Goal: Complete application form: Complete application form

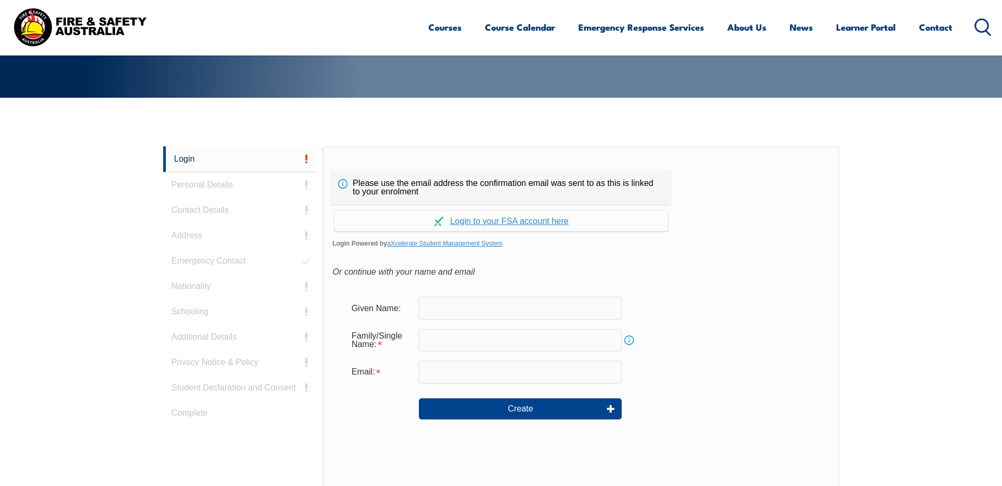
scroll to position [229, 0]
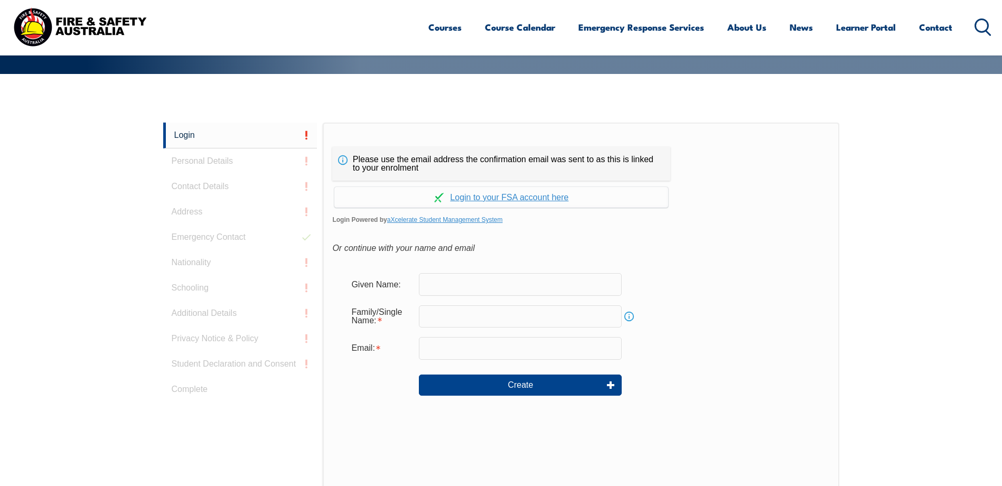
click at [488, 278] on input "text" at bounding box center [520, 284] width 203 height 22
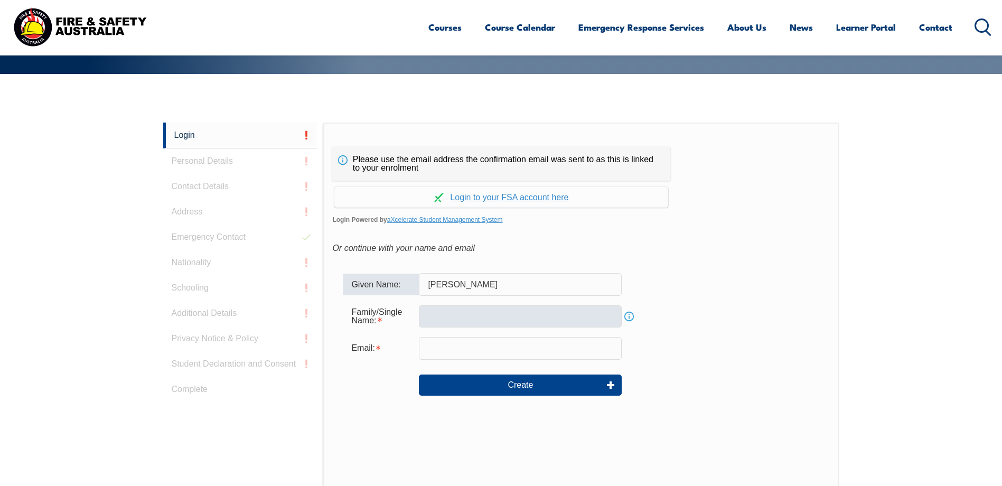
type input "Peter"
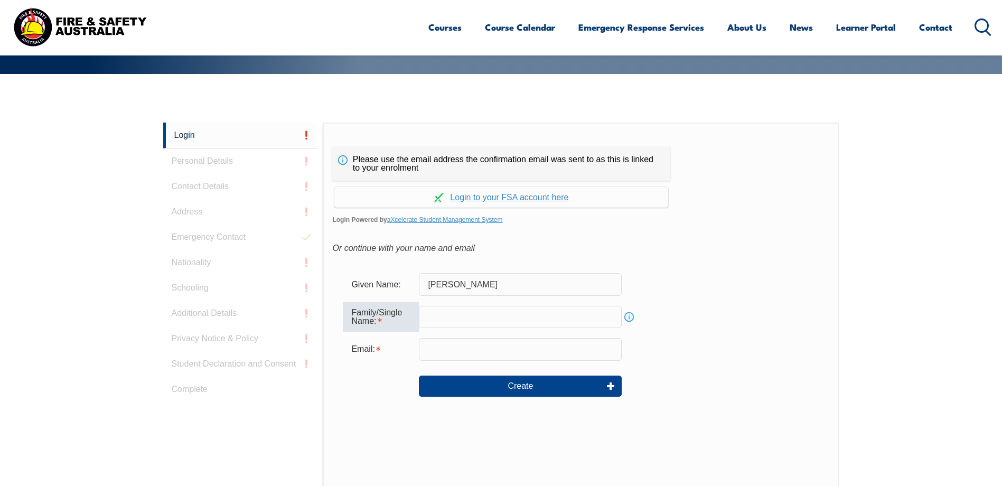
click at [489, 309] on input "text" at bounding box center [520, 317] width 203 height 22
type input "Cupitt"
click at [474, 353] on input "email" at bounding box center [520, 349] width 203 height 22
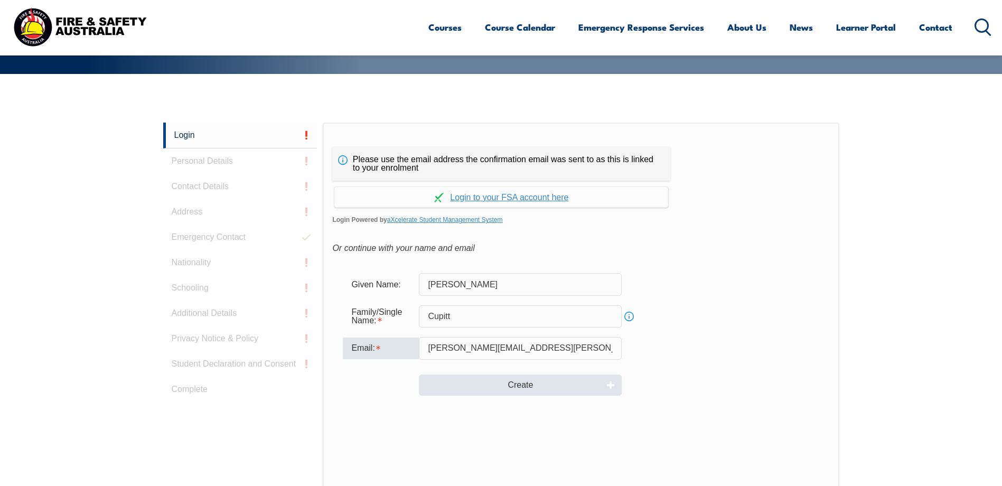
type input "Peter.Cupitt@AU.Nestle.com"
click at [509, 381] on button "Create" at bounding box center [520, 384] width 203 height 21
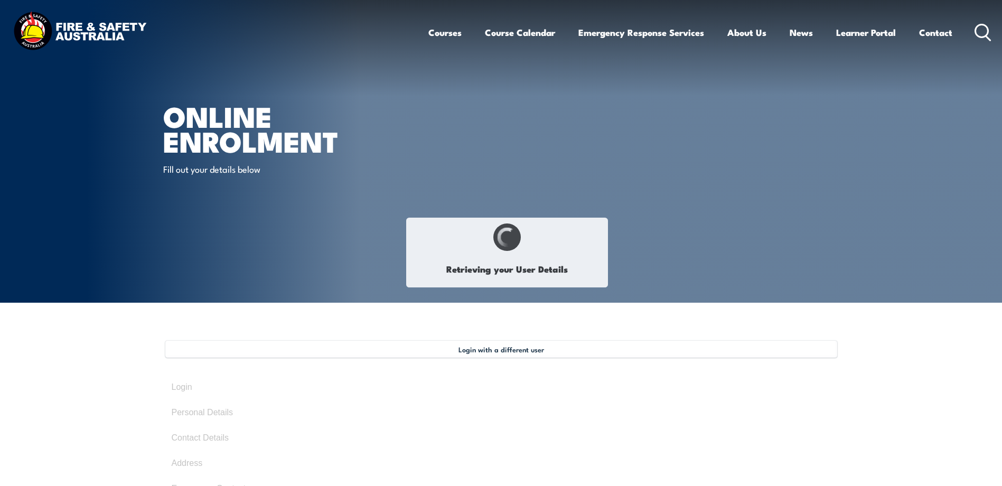
type input "[PERSON_NAME]"
type input "Cupitt"
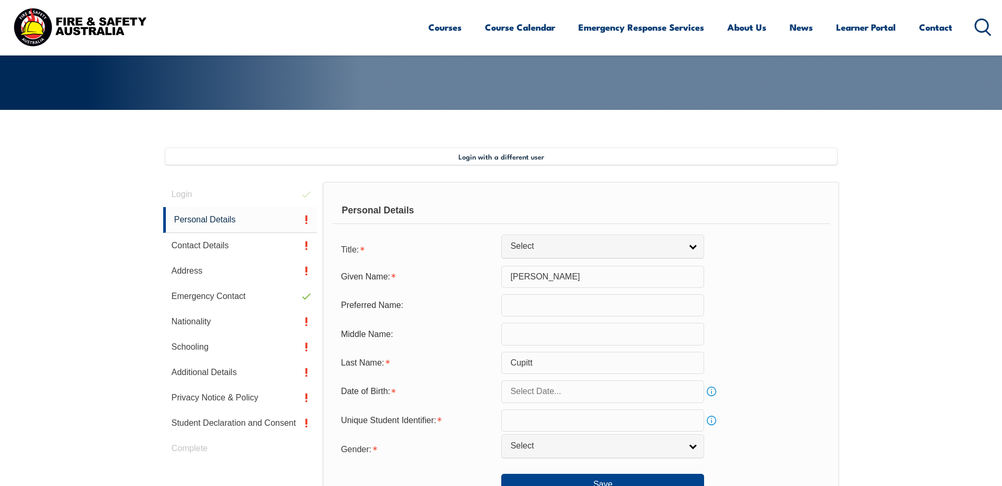
scroll to position [288, 0]
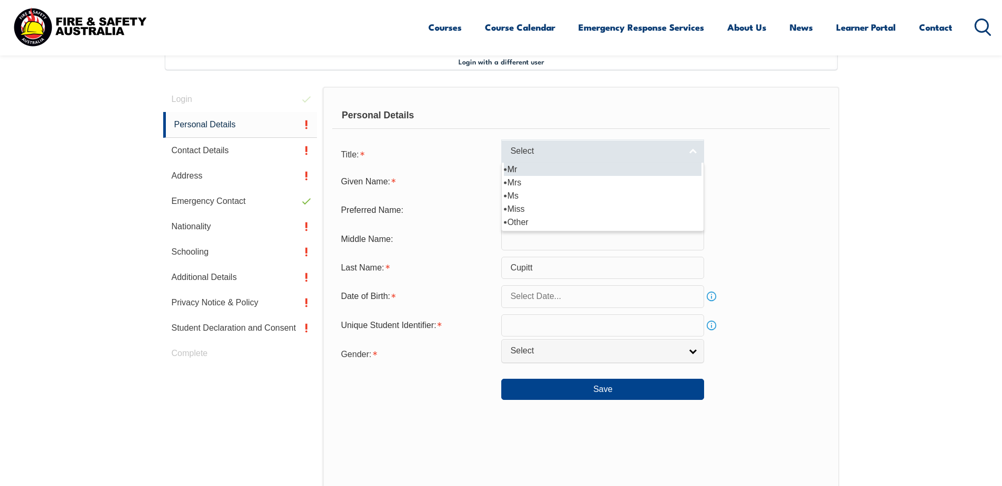
click at [696, 156] on link "Select" at bounding box center [602, 151] width 203 height 24
click at [536, 168] on li "Mr" at bounding box center [603, 169] width 198 height 13
select select "Mr"
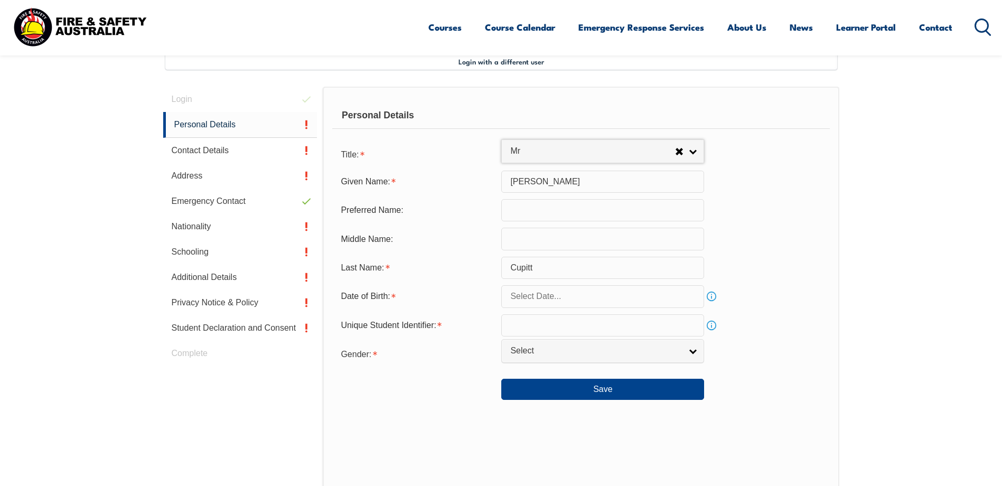
click at [526, 210] on input "text" at bounding box center [602, 210] width 203 height 22
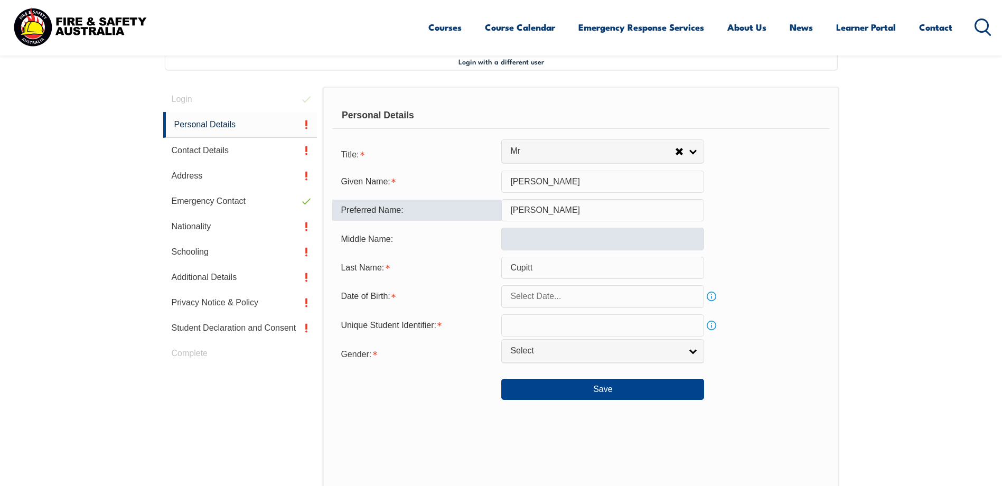
type input "Peter"
click at [534, 243] on input "text" at bounding box center [602, 239] width 203 height 22
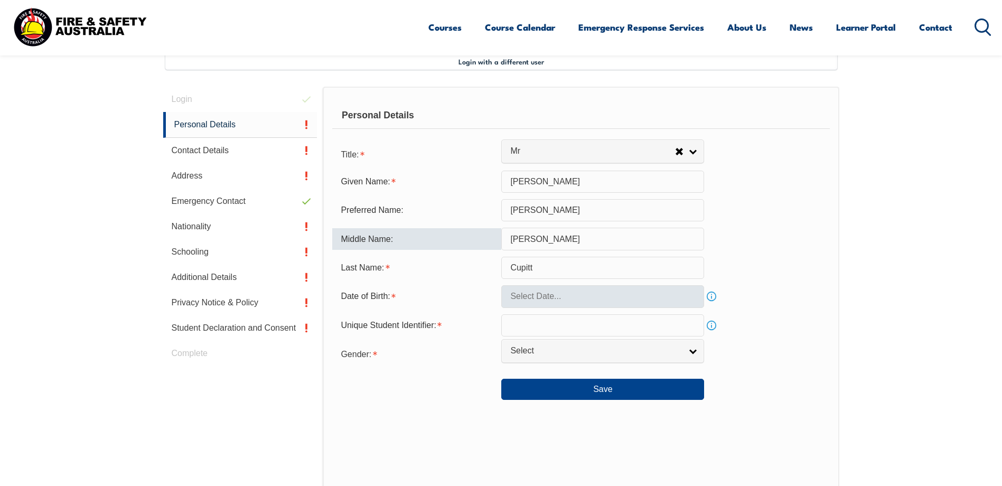
type input "James"
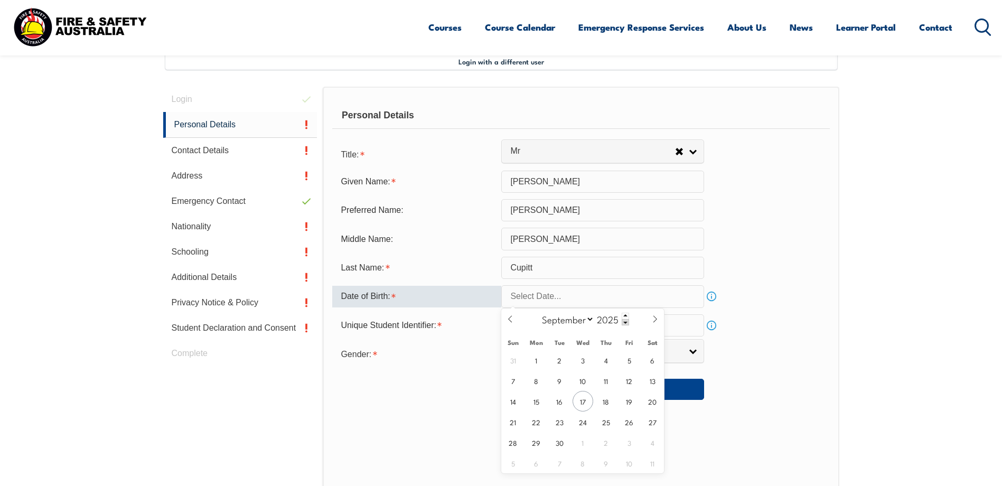
click at [572, 301] on input "text" at bounding box center [602, 296] width 203 height 22
click at [623, 323] on span at bounding box center [625, 322] width 7 height 6
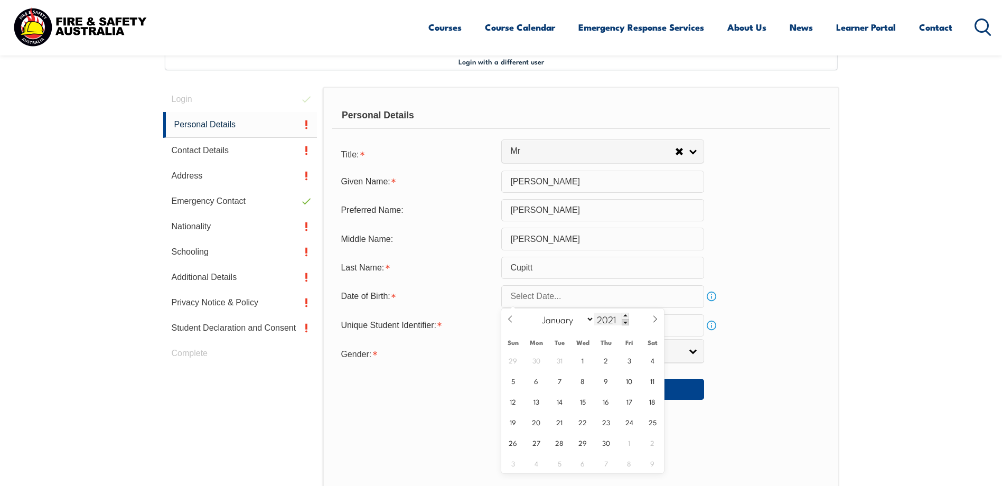
click at [623, 323] on span at bounding box center [625, 322] width 7 height 6
drag, startPoint x: 614, startPoint y: 319, endPoint x: 578, endPoint y: 321, distance: 36.5
click at [578, 321] on div "January February March April May June July August September October November De…" at bounding box center [583, 319] width 122 height 22
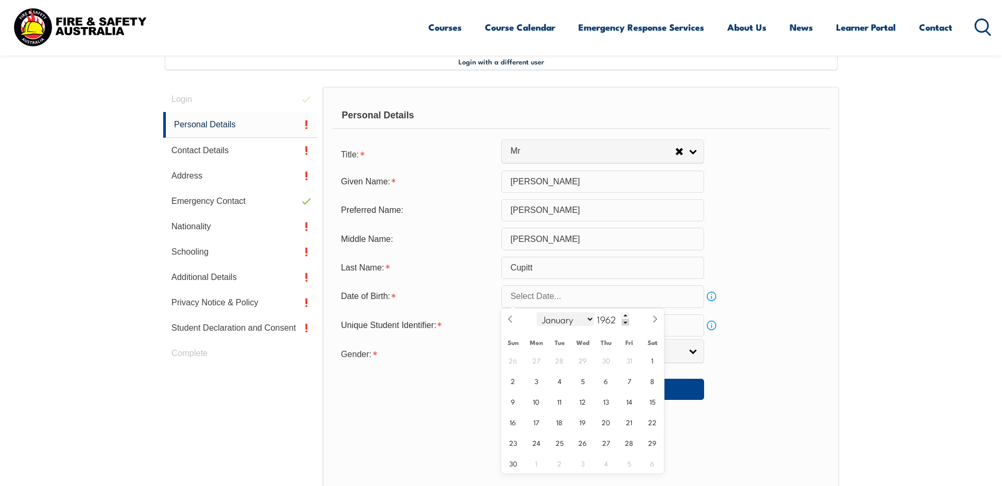
type input "1962"
click at [592, 319] on select "January February March April May June July August September October November De…" at bounding box center [566, 319] width 58 height 14
select select "0"
click at [537, 312] on select "January February March April May June July August September October November De…" at bounding box center [566, 319] width 58 height 14
click at [629, 422] on span "26" at bounding box center [629, 421] width 21 height 21
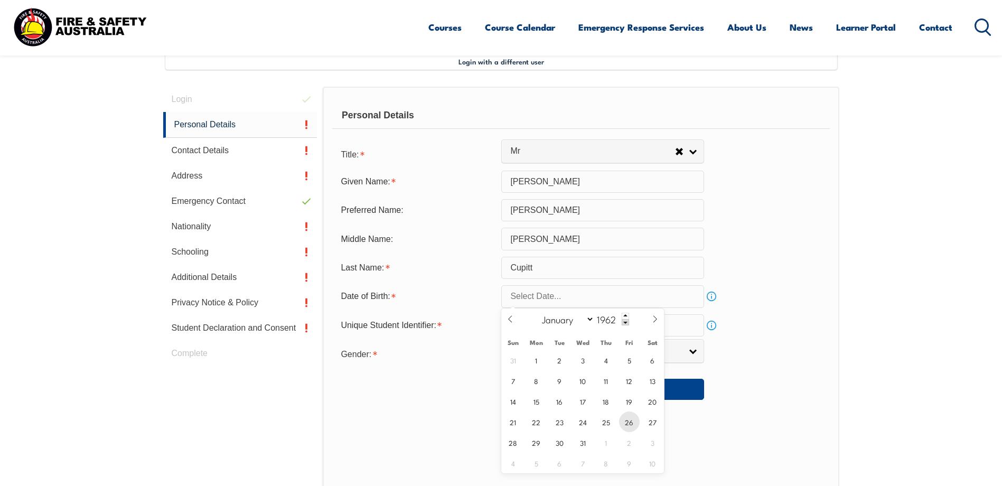
type input "January 26, 1962"
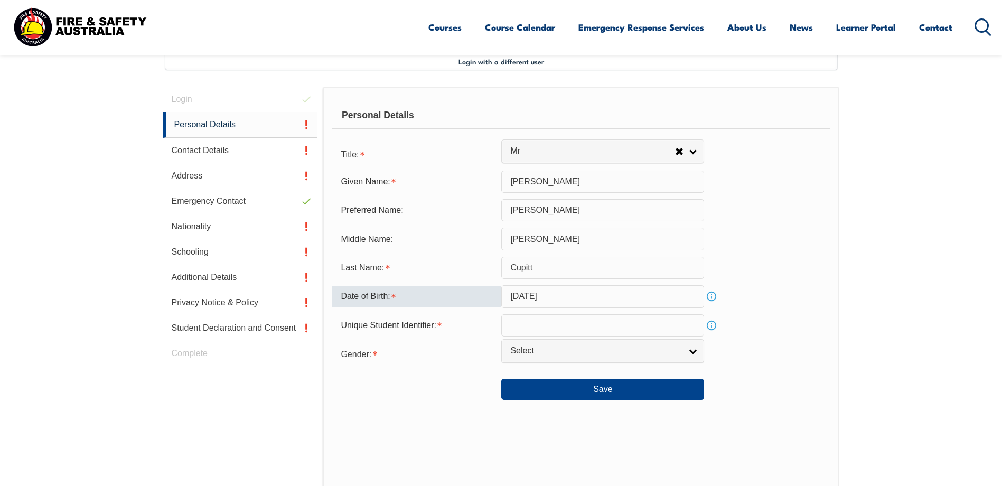
click at [548, 329] on input "text" at bounding box center [602, 325] width 203 height 22
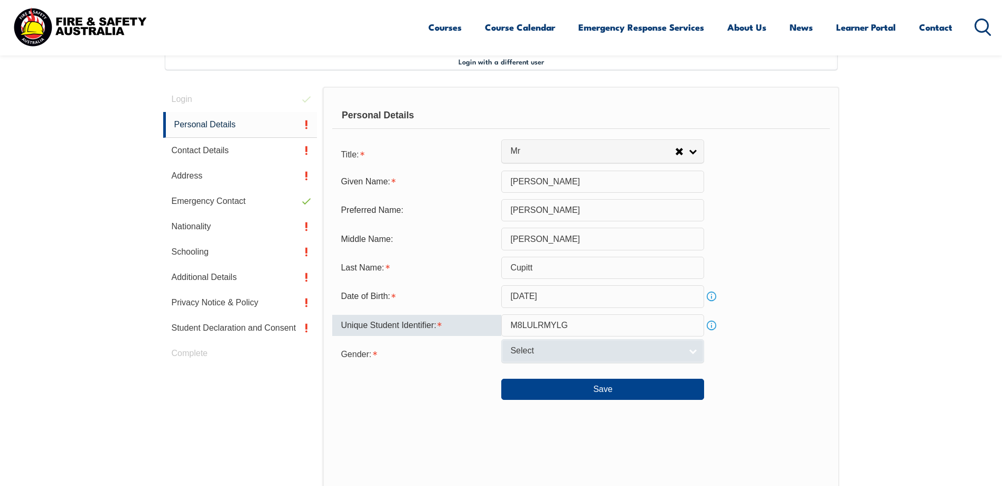
type input "M8LULRMYLG"
click at [686, 352] on link "Select" at bounding box center [602, 351] width 203 height 24
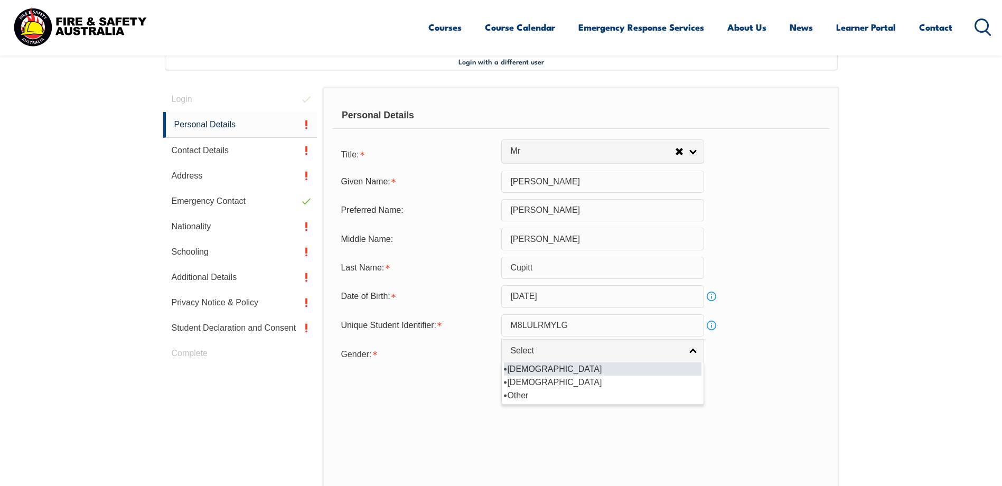
click at [549, 370] on li "Male" at bounding box center [603, 368] width 198 height 13
select select "M"
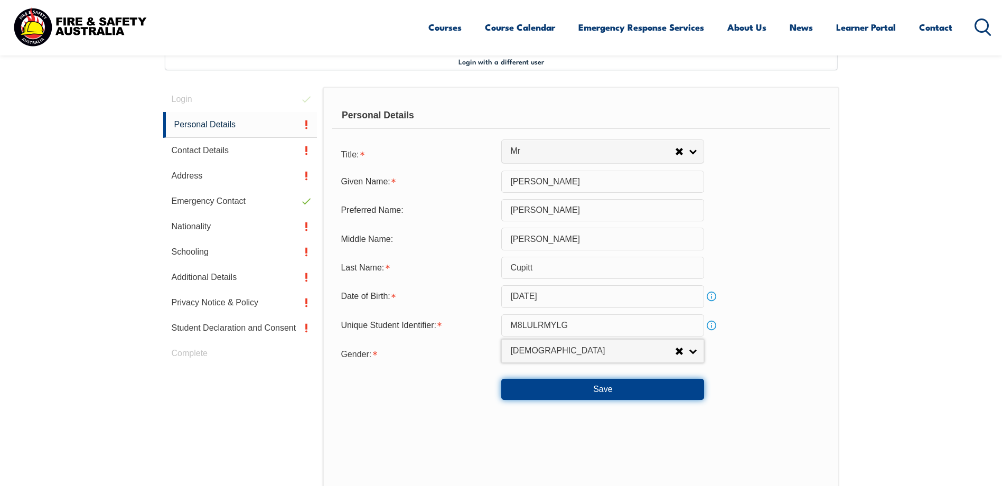
click at [605, 388] on button "Save" at bounding box center [602, 389] width 203 height 21
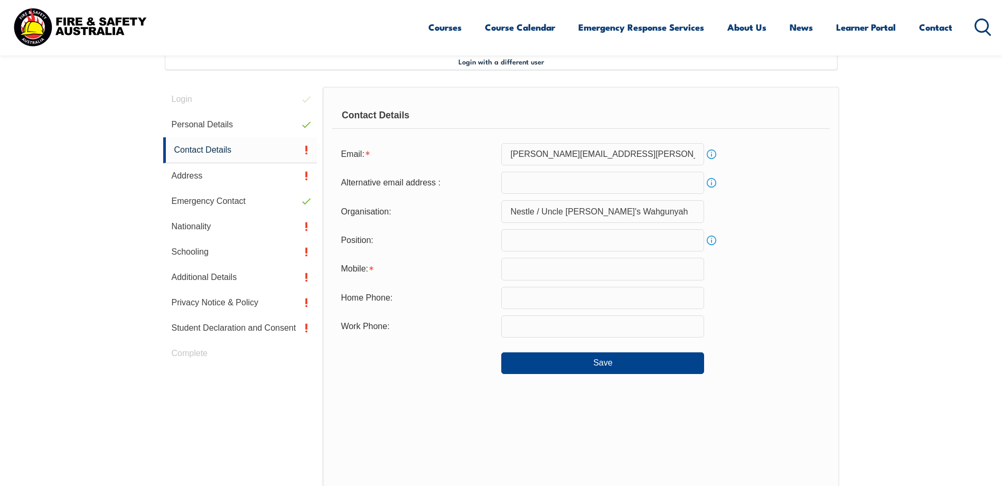
click at [580, 188] on input "email" at bounding box center [602, 183] width 203 height 22
type input "pcupitt@gmail.com"
click at [760, 220] on div "Organisation: Nestle / Uncle Toby's Wahgunyah" at bounding box center [580, 211] width 497 height 22
click at [614, 238] on input "text" at bounding box center [602, 240] width 203 height 22
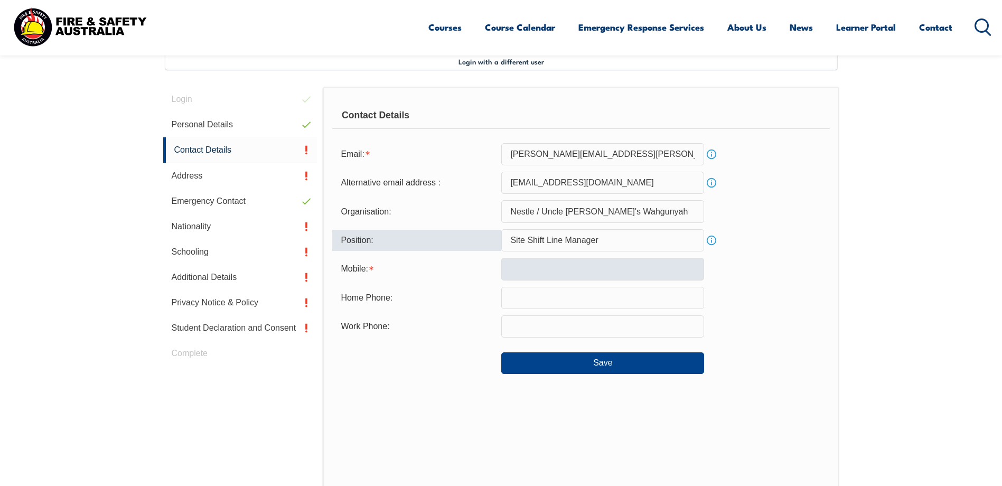
type input "Site Shift Line Manager"
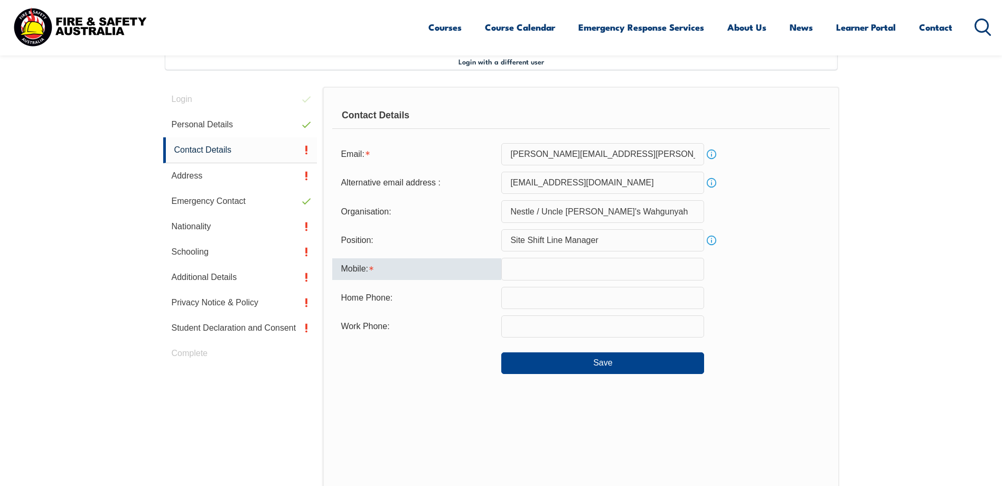
click at [589, 273] on input "text" at bounding box center [602, 269] width 203 height 22
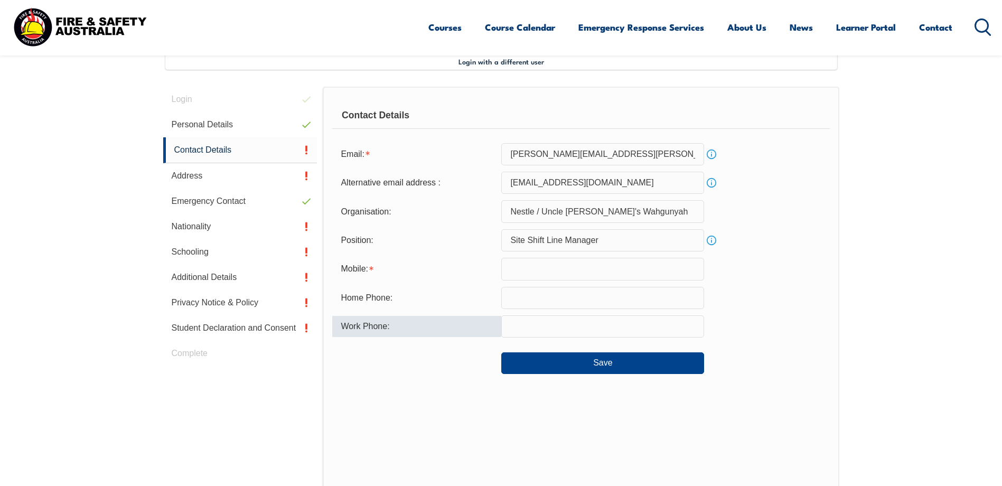
click at [570, 323] on input "text" at bounding box center [602, 326] width 203 height 22
type input "0481009104"
click at [545, 271] on input "text" at bounding box center [602, 269] width 203 height 22
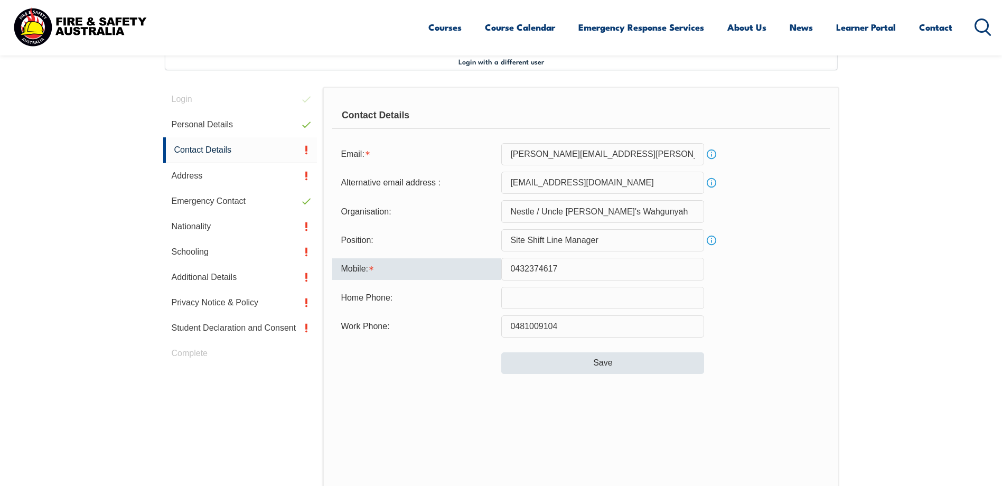
type input "0432374617"
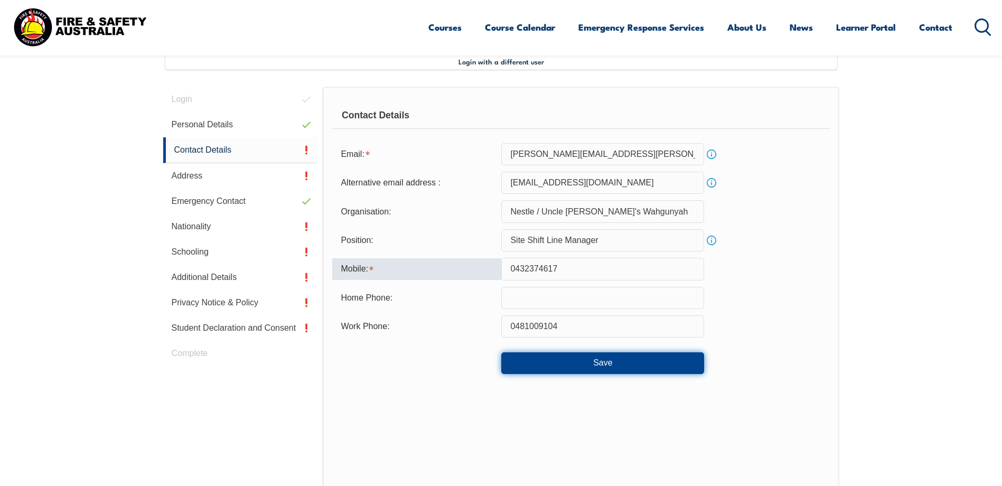
click at [603, 359] on button "Save" at bounding box center [602, 362] width 203 height 21
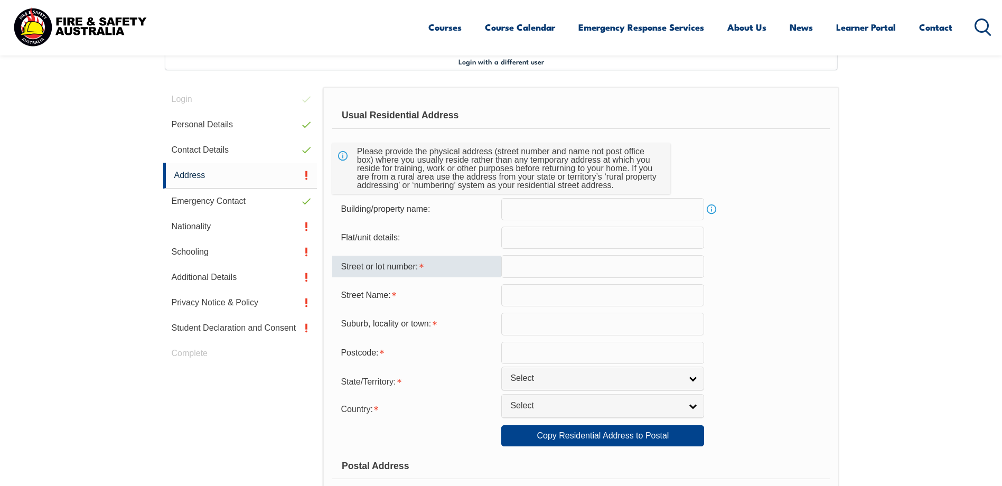
click at [540, 268] on input "text" at bounding box center [602, 266] width 203 height 22
type input "47"
click at [544, 293] on input "text" at bounding box center [602, 295] width 203 height 22
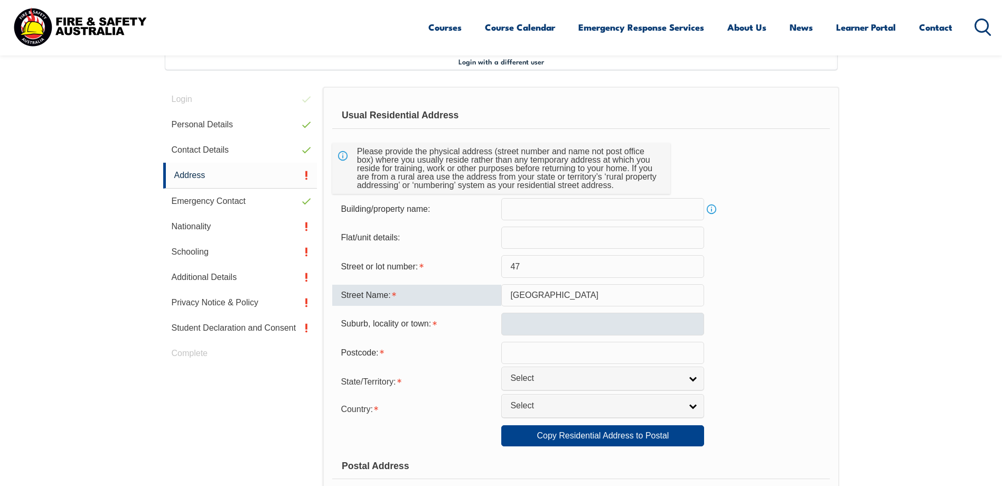
type input "East Street"
click at [542, 322] on input "text" at bounding box center [602, 324] width 203 height 22
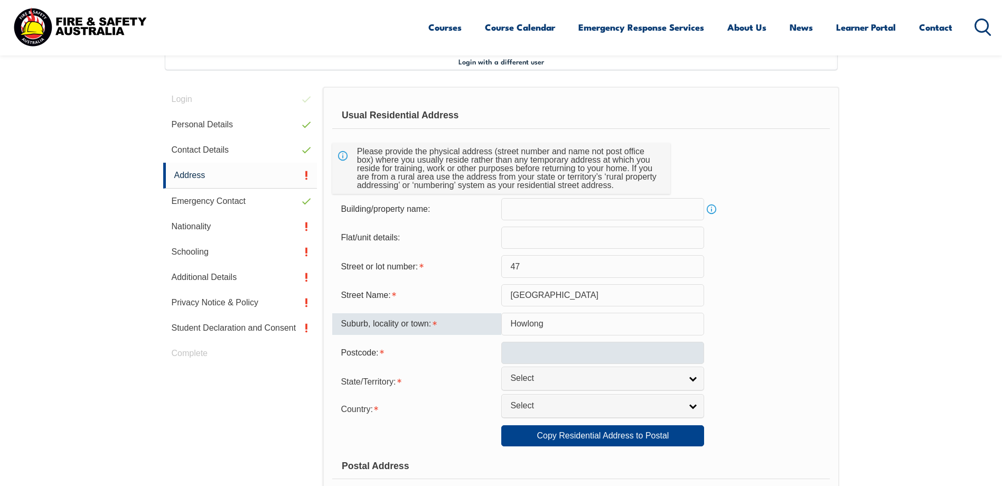
type input "Howlong"
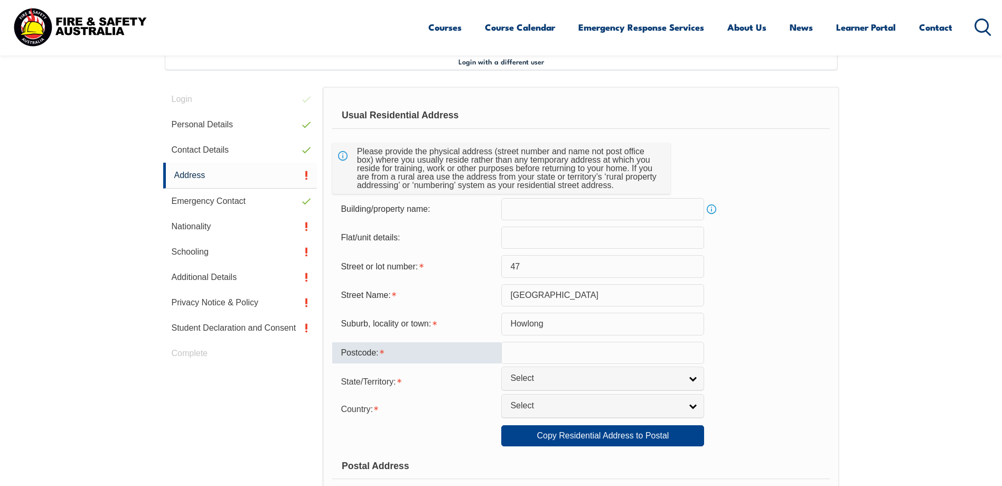
click at [532, 349] on input "text" at bounding box center [602, 353] width 203 height 22
type input "2643"
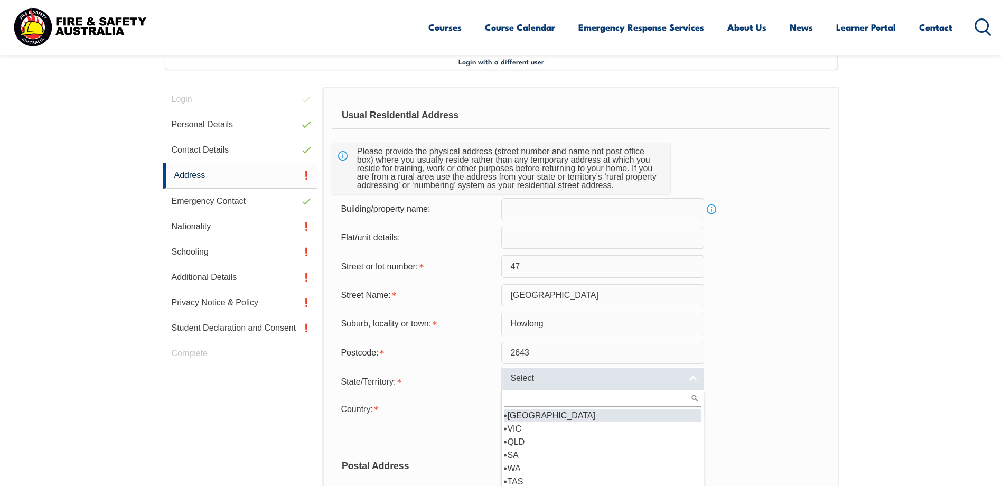
click at [691, 382] on link "Select" at bounding box center [602, 379] width 203 height 24
click at [530, 417] on li "NSW" at bounding box center [603, 415] width 198 height 13
select select "NSW"
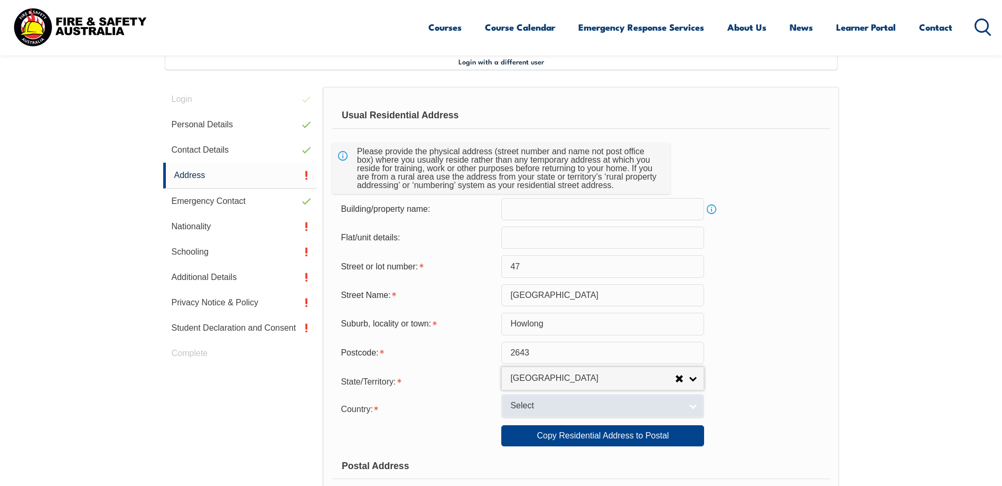
click at [545, 411] on span "Select" at bounding box center [595, 405] width 171 height 11
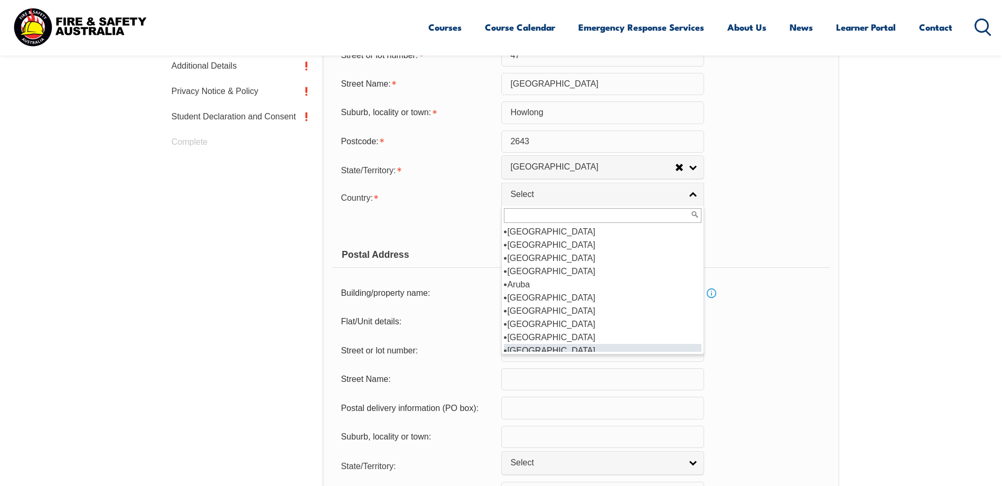
scroll to position [111, 0]
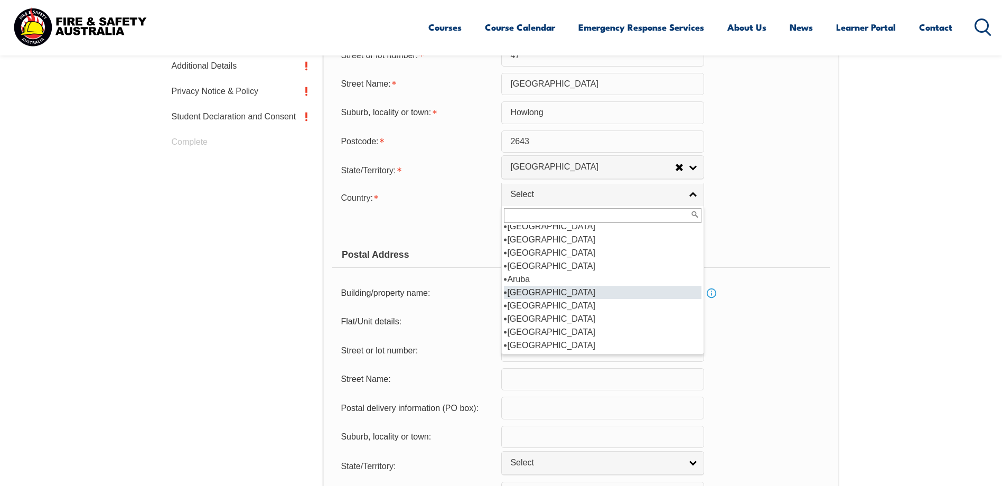
click at [544, 293] on li "Australia" at bounding box center [603, 292] width 198 height 13
select select "1101"
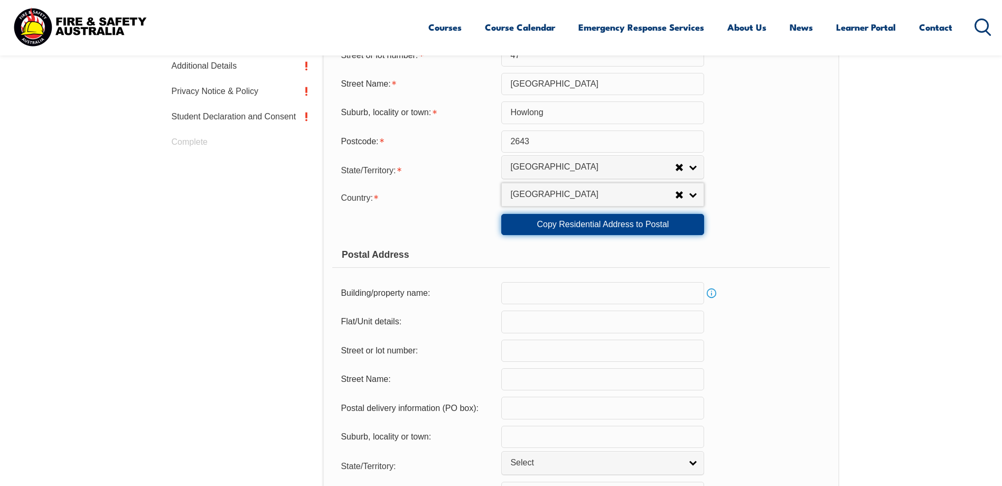
click at [606, 227] on link "Copy Residential Address to Postal" at bounding box center [602, 224] width 203 height 21
type input "47"
type input "East Street"
type input "Howlong"
select select "NSW"
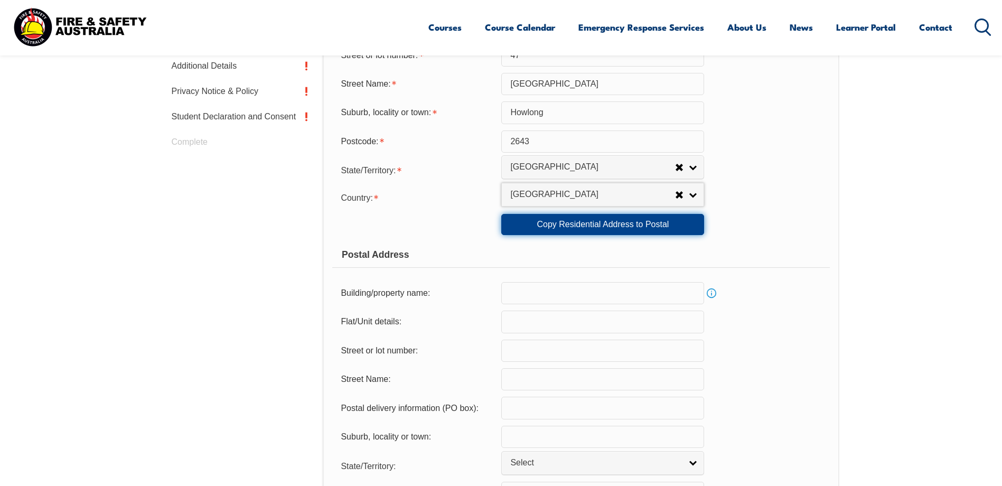
type input "2643"
select select "1101"
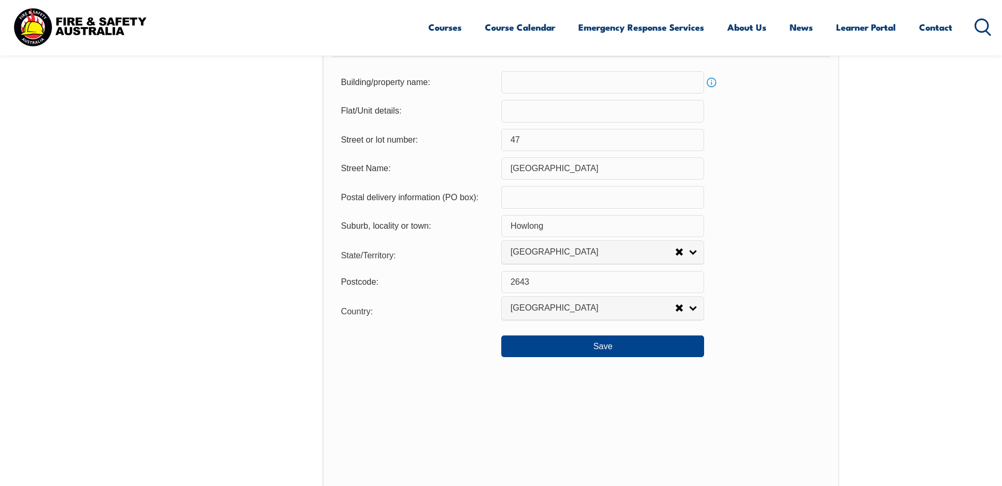
scroll to position [710, 0]
click at [603, 348] on button "Save" at bounding box center [602, 345] width 203 height 21
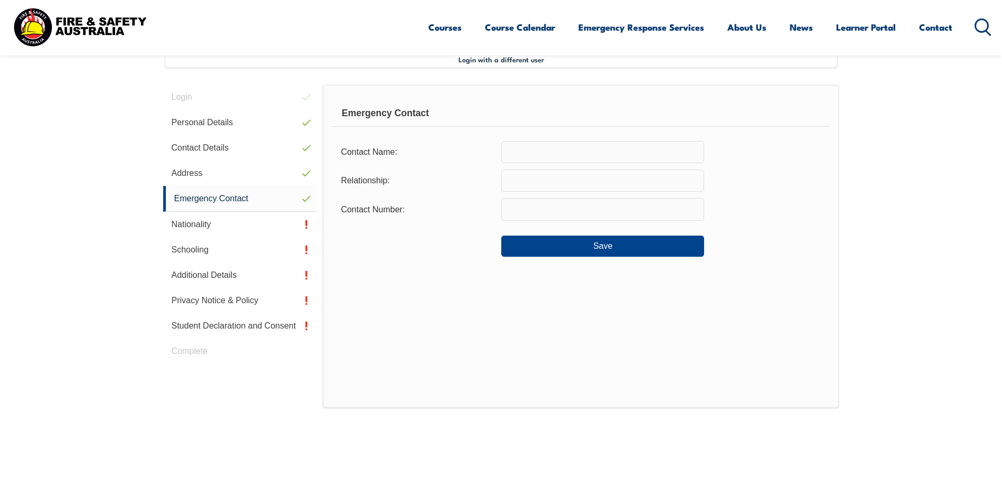
scroll to position [288, 0]
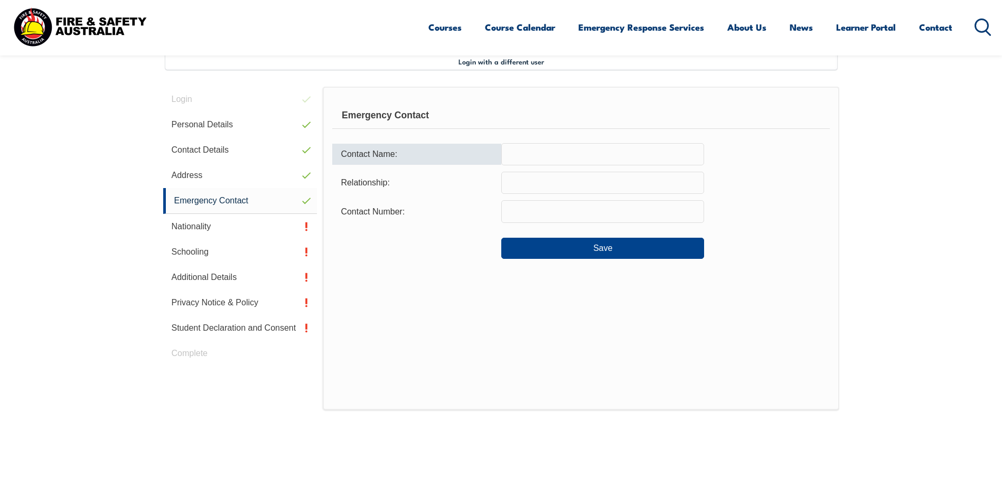
click at [531, 153] on input "text" at bounding box center [602, 154] width 203 height 22
click at [526, 180] on input "text" at bounding box center [602, 183] width 203 height 22
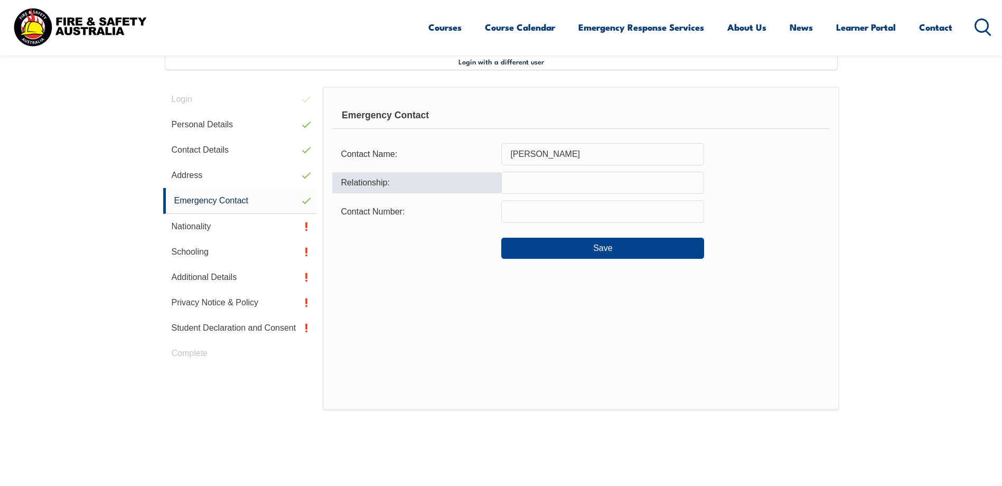
click at [577, 151] on input "Christine" at bounding box center [602, 154] width 203 height 22
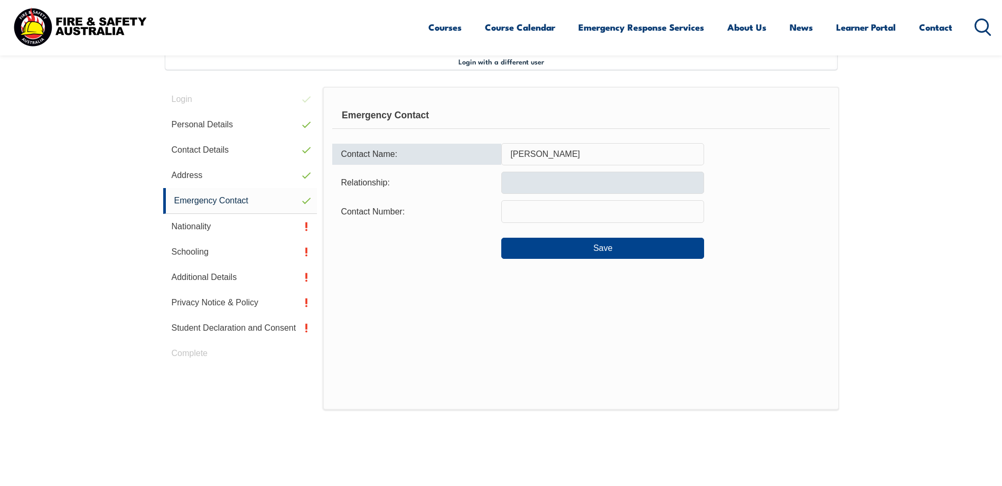
type input "Christine Cupitt"
click at [585, 184] on input "text" at bounding box center [602, 183] width 203 height 22
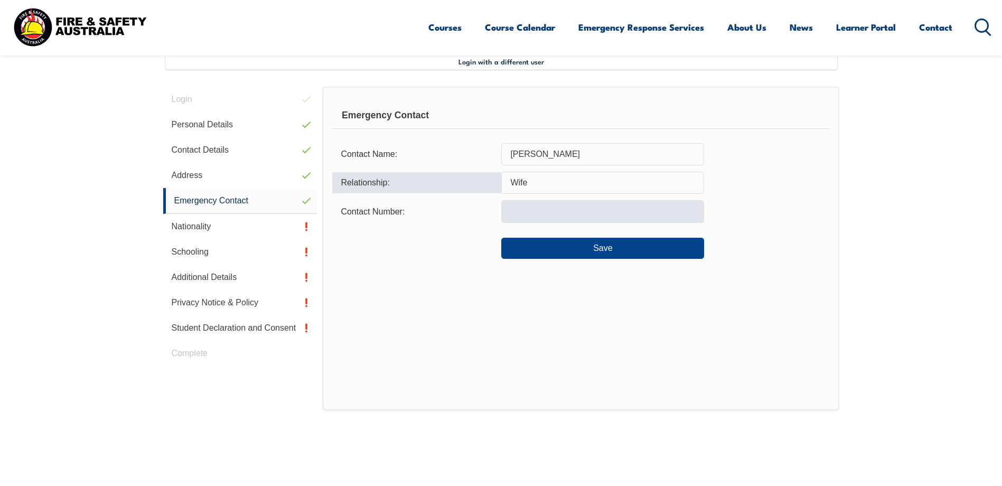
type input "Wife"
click at [563, 211] on input "text" at bounding box center [602, 211] width 203 height 22
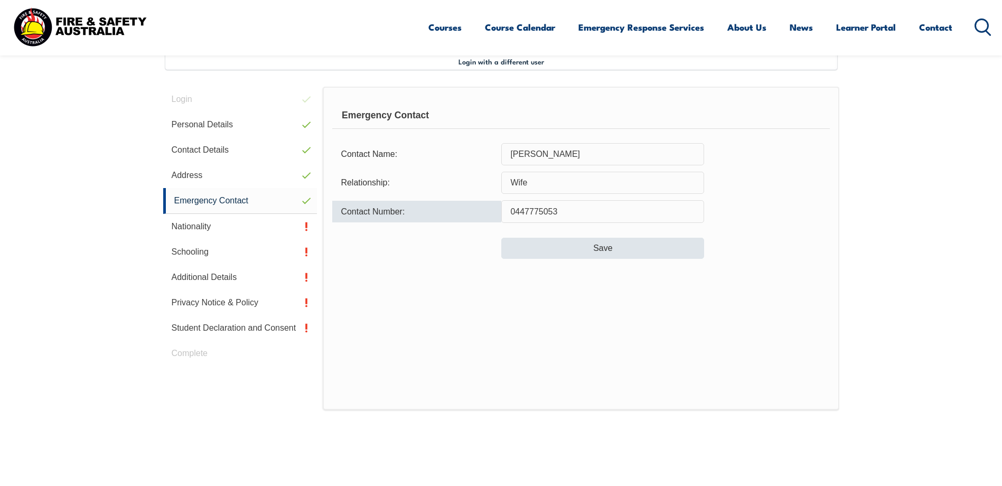
type input "0447775053"
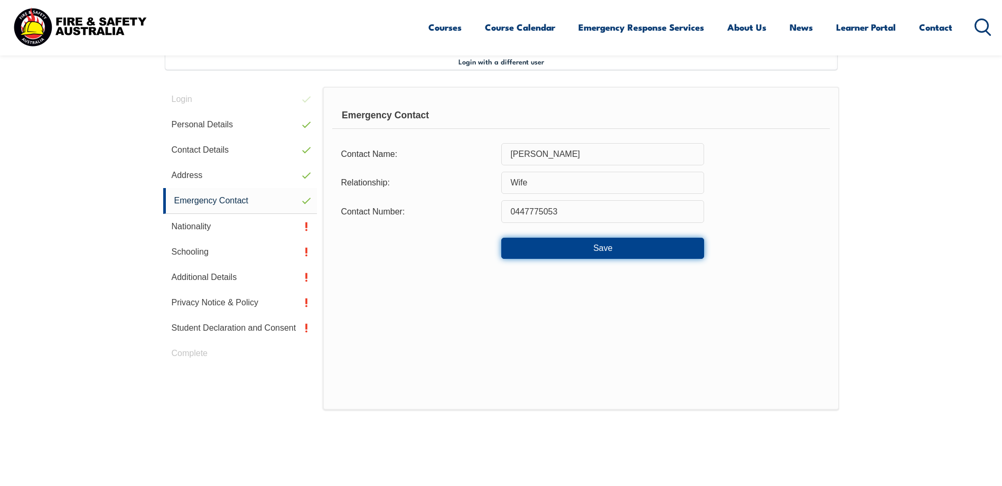
click at [593, 244] on button "Save" at bounding box center [602, 248] width 203 height 21
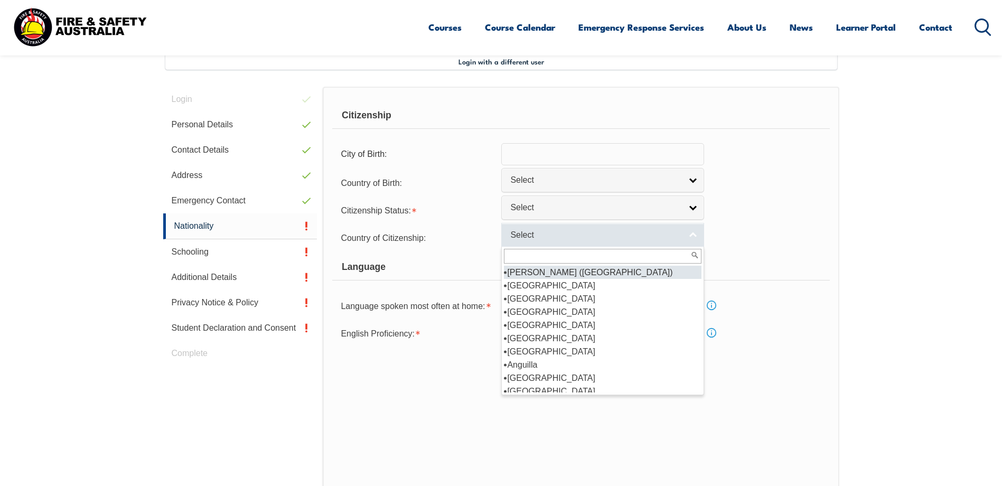
click at [692, 236] on link "Select" at bounding box center [602, 235] width 203 height 24
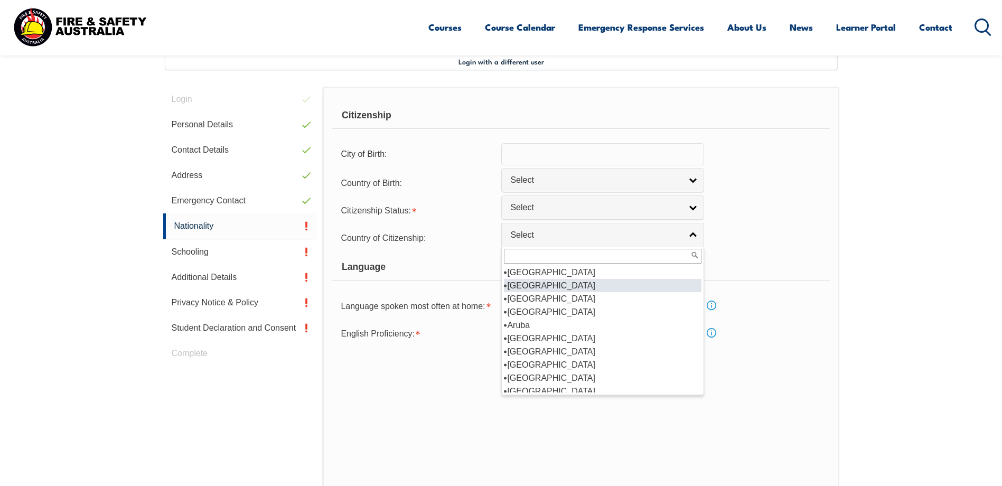
scroll to position [158, 0]
click at [554, 284] on li "Australia" at bounding box center [603, 285] width 198 height 13
select select "1101"
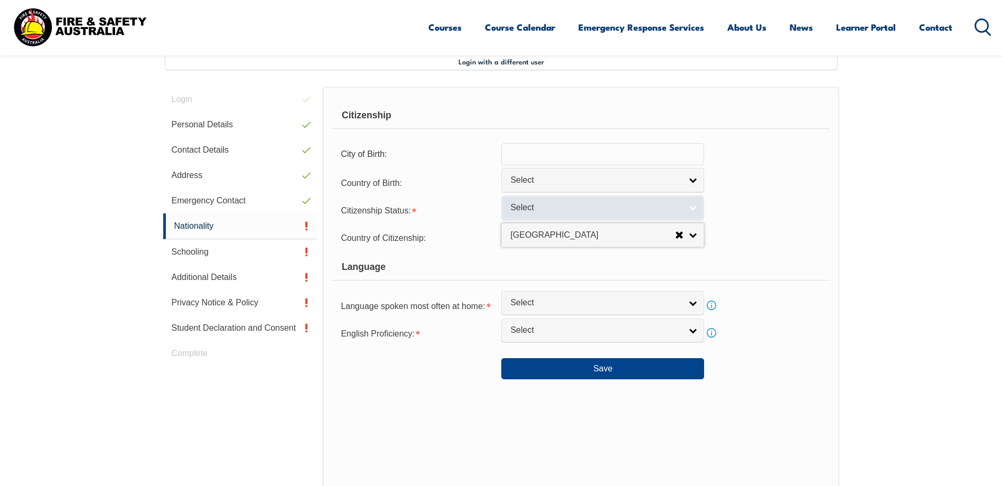
click at [692, 209] on link "Select" at bounding box center [602, 207] width 203 height 24
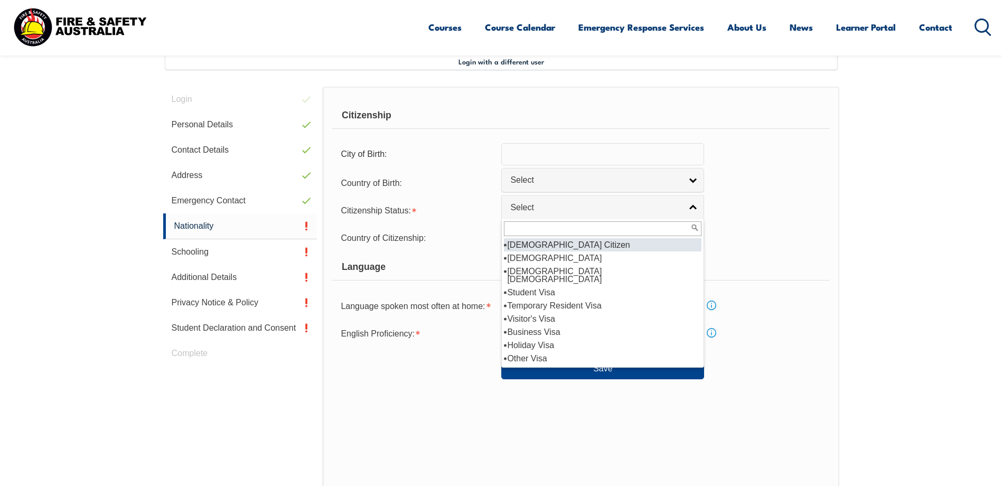
click at [579, 243] on li "Australian Citizen" at bounding box center [603, 244] width 198 height 13
select select "1"
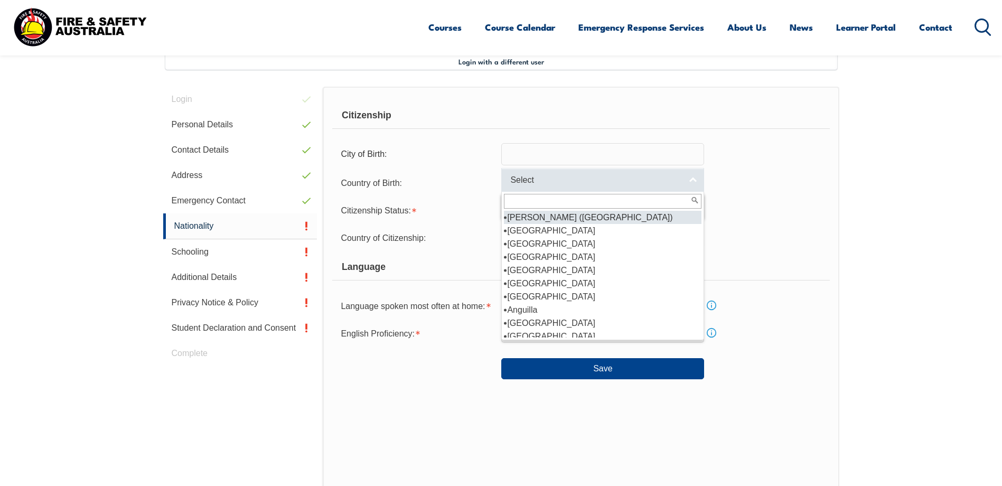
click at [691, 182] on link "Select" at bounding box center [602, 180] width 203 height 24
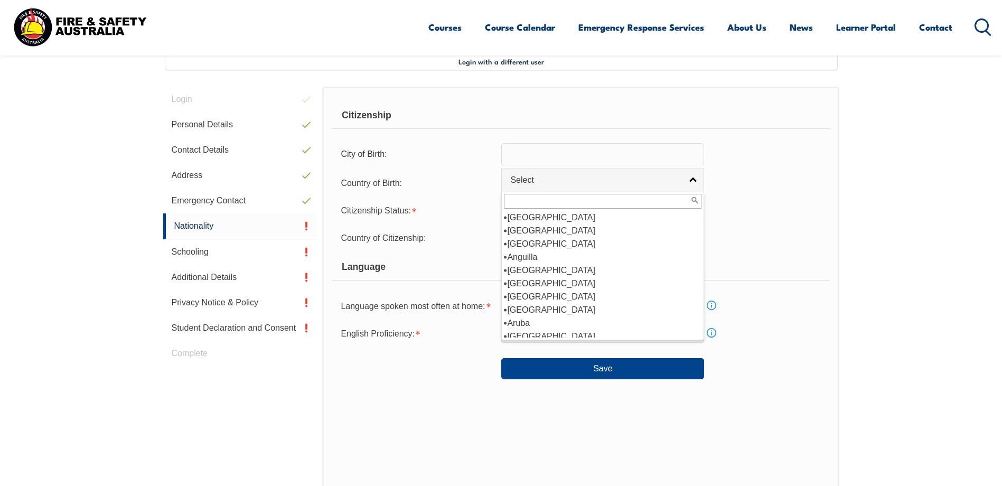
scroll to position [106, 0]
click at [558, 284] on li "Australia" at bounding box center [603, 283] width 198 height 13
select select "1101"
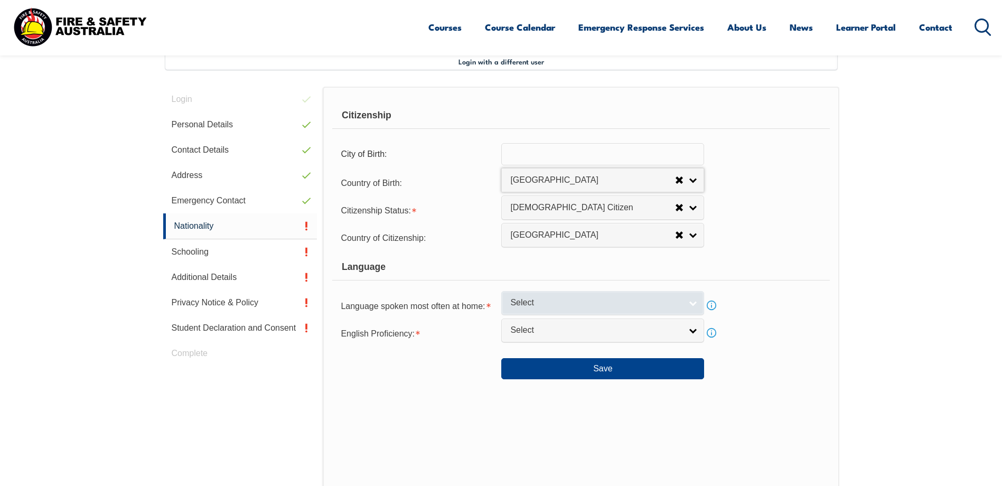
click at [692, 304] on link "Select" at bounding box center [602, 303] width 203 height 24
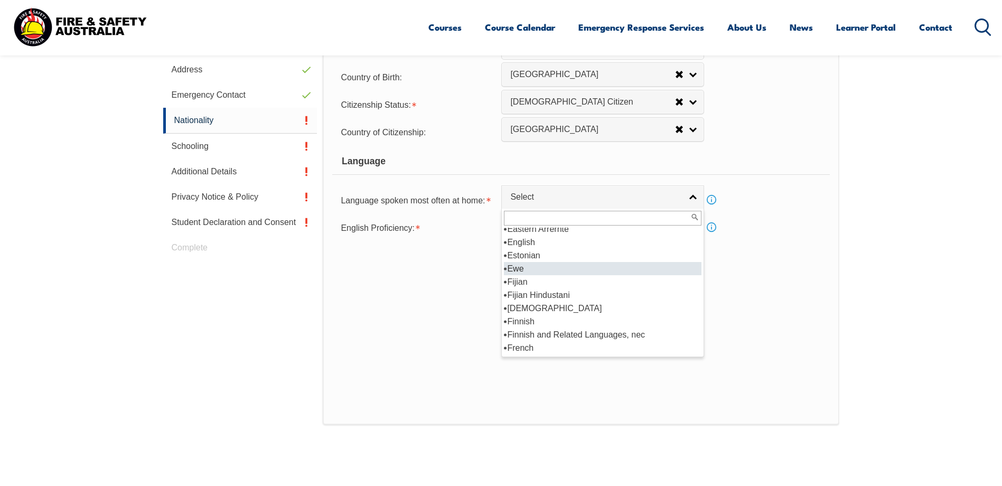
scroll to position [1268, 0]
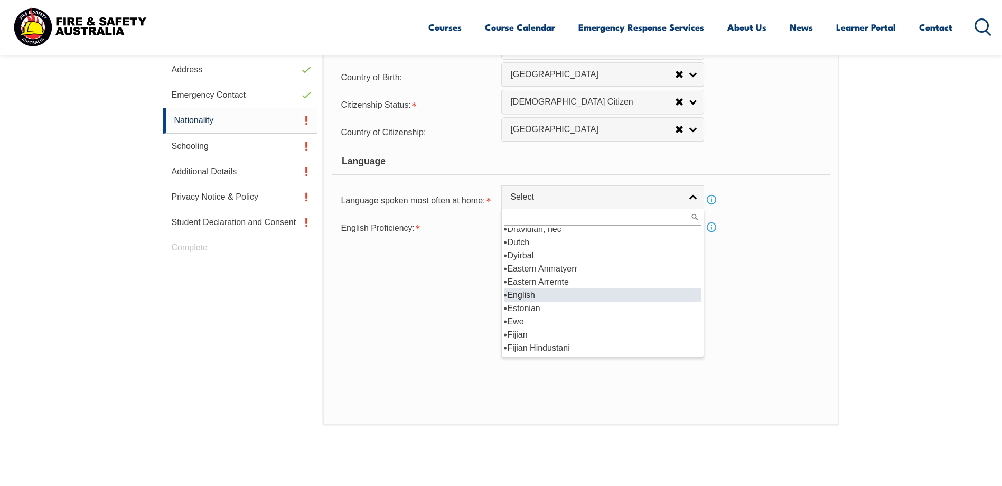
click at [573, 296] on li "English" at bounding box center [603, 294] width 198 height 13
select select "1201"
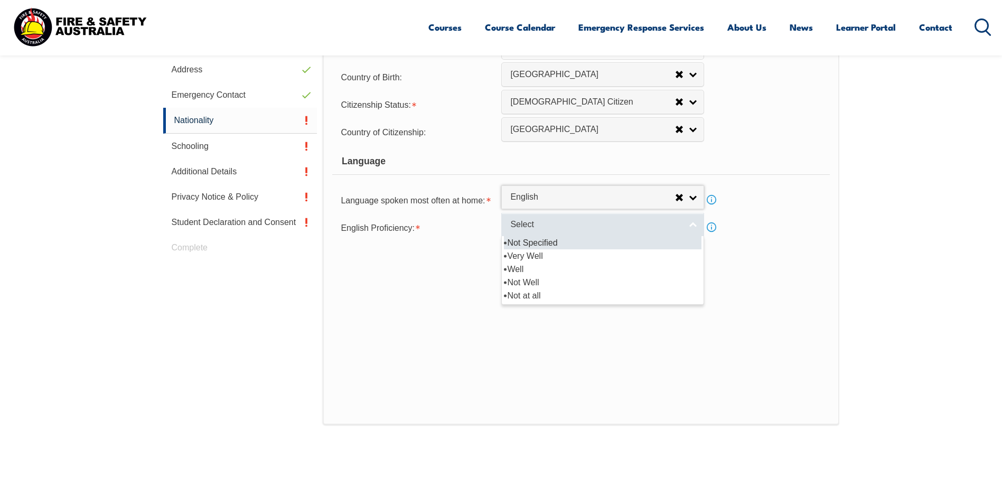
click at [693, 223] on link "Select" at bounding box center [602, 225] width 203 height 24
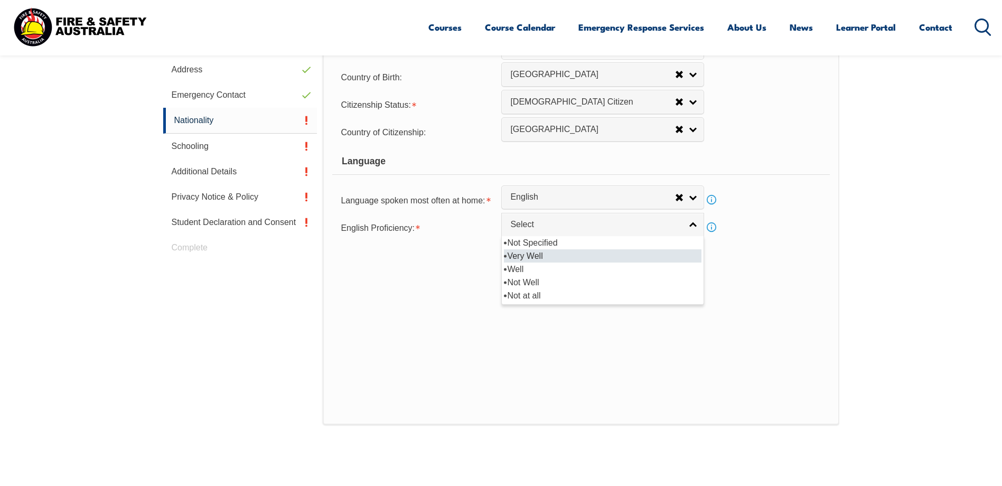
click at [547, 255] on li "Very Well" at bounding box center [603, 255] width 198 height 13
select select "1"
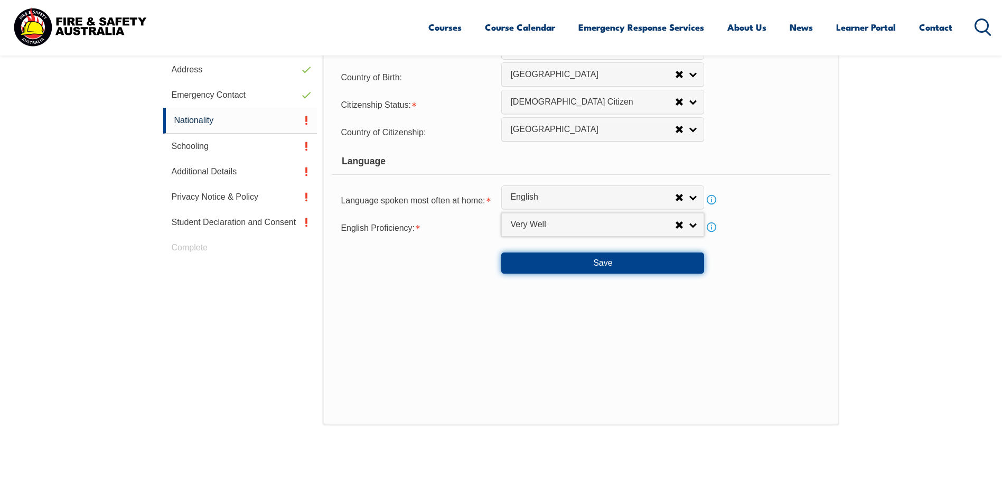
click at [593, 264] on button "Save" at bounding box center [602, 262] width 203 height 21
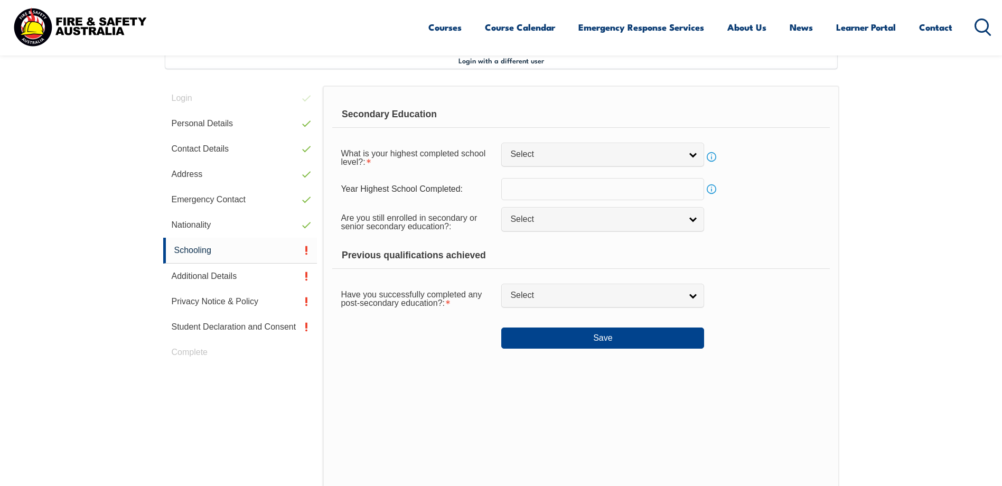
scroll to position [288, 0]
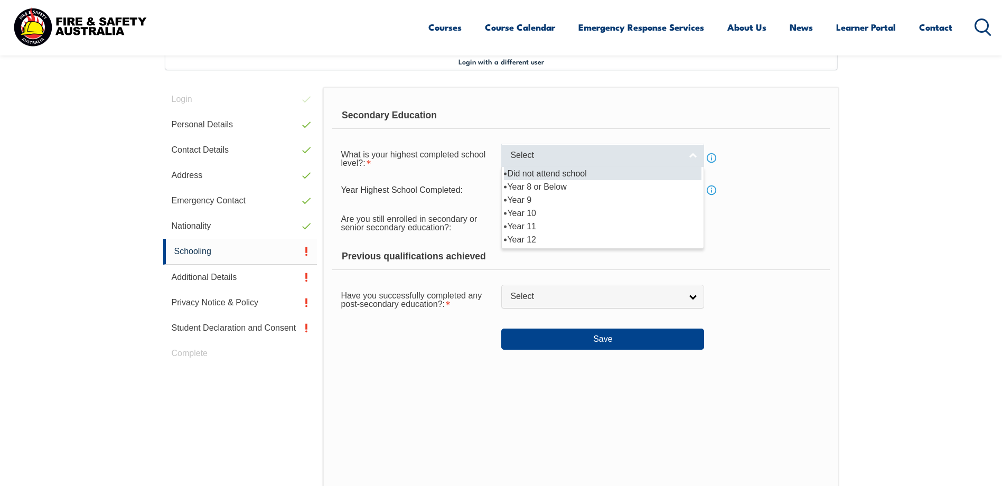
click at [695, 159] on link "Select" at bounding box center [602, 156] width 203 height 24
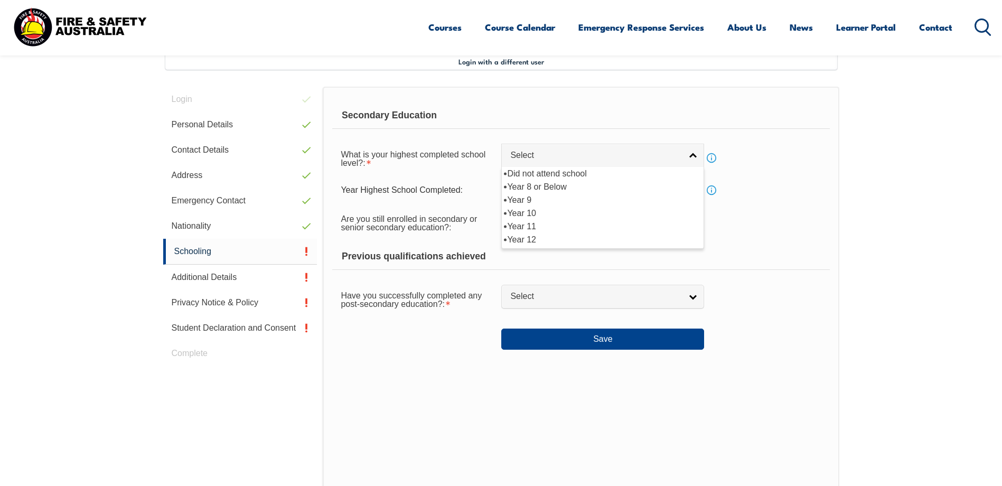
click at [847, 140] on section "Login with a different user Login Personal Details Contact Details Address Emer…" at bounding box center [501, 316] width 1002 height 602
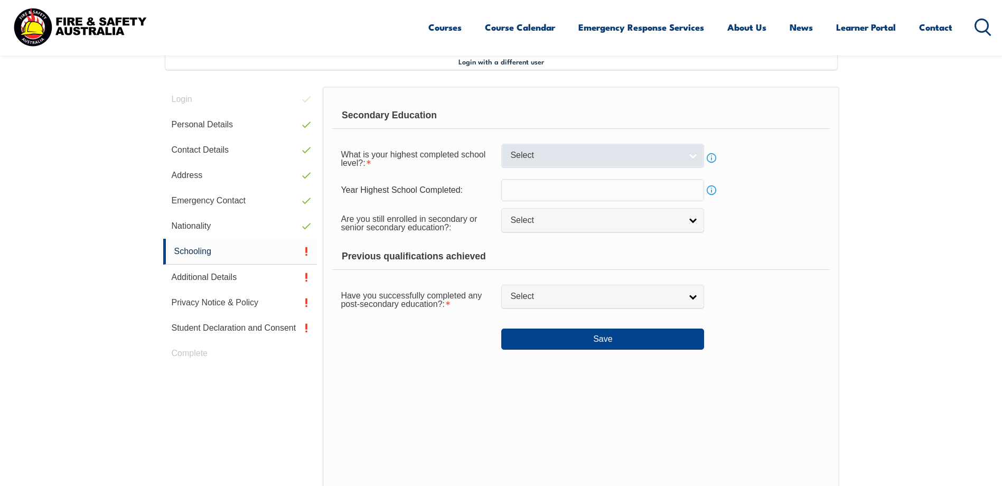
click at [691, 156] on link "Select" at bounding box center [602, 156] width 203 height 24
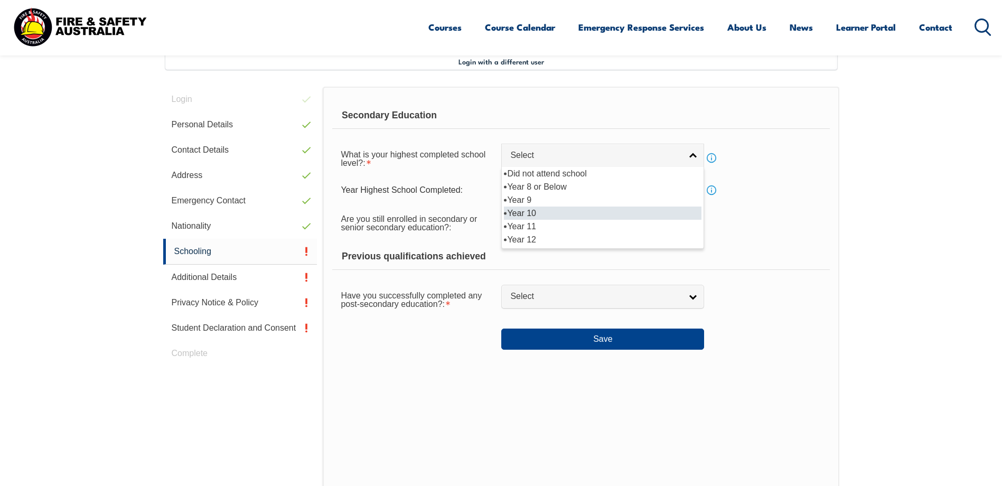
click at [547, 212] on li "Year 10" at bounding box center [603, 213] width 198 height 13
select select "10"
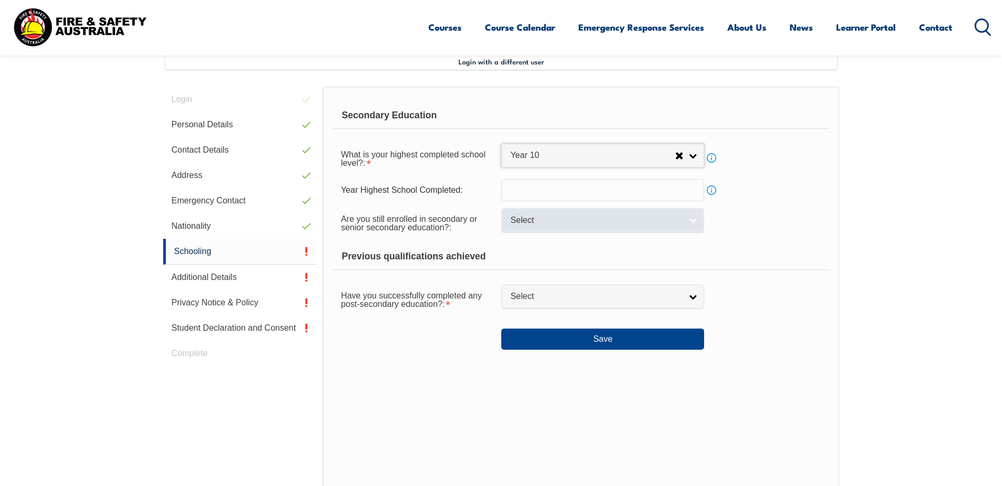
click at [692, 223] on link "Select" at bounding box center [602, 220] width 203 height 24
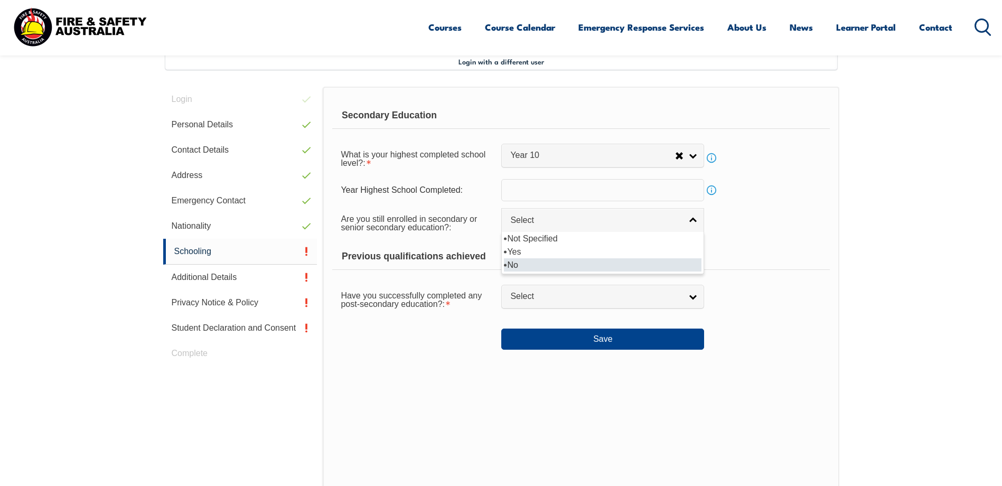
click at [536, 264] on li "No" at bounding box center [603, 264] width 198 height 13
select select "false"
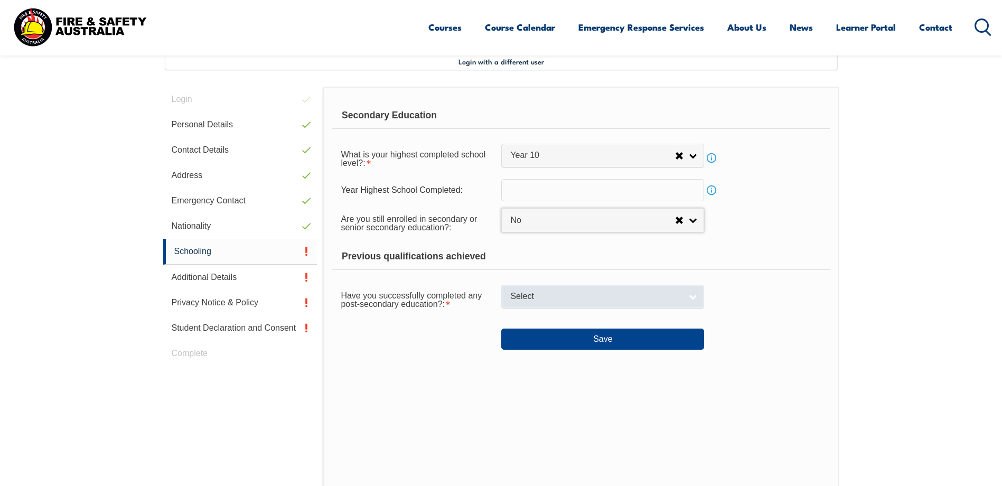
click at [692, 298] on link "Select" at bounding box center [602, 297] width 203 height 24
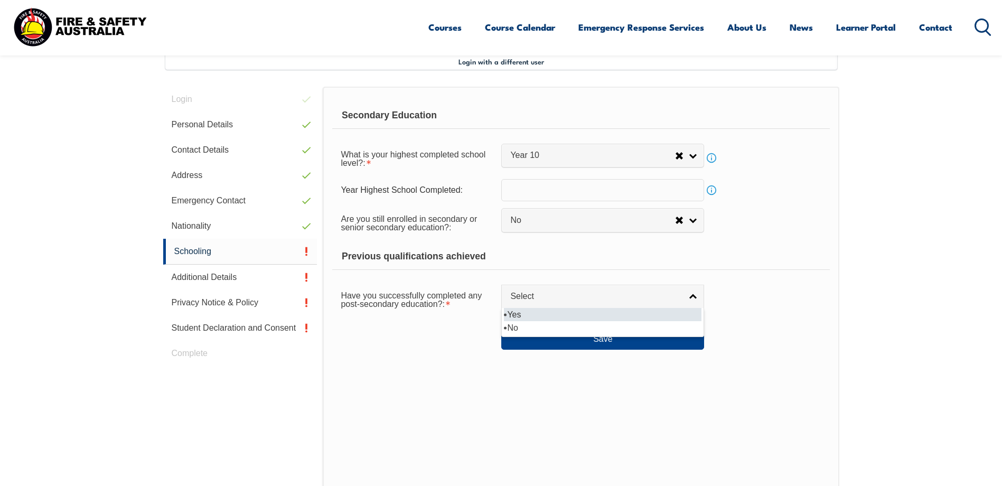
click at [640, 315] on li "Yes" at bounding box center [603, 314] width 198 height 13
select select "true"
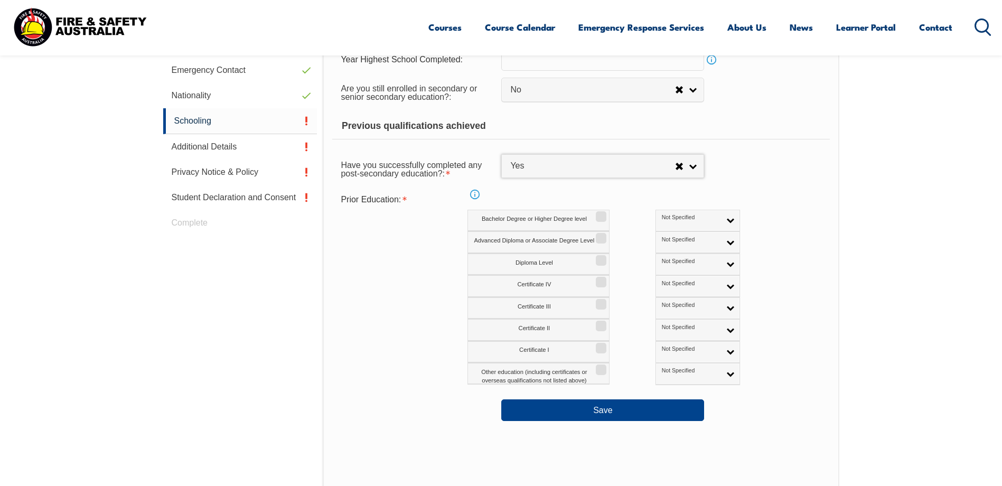
scroll to position [499, 0]
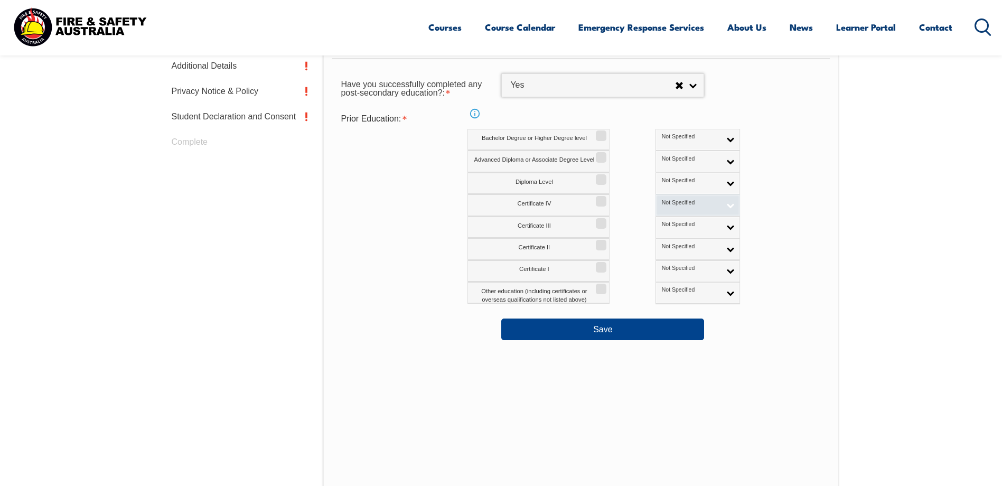
click at [685, 204] on link "Not Specified" at bounding box center [697, 205] width 85 height 22
click at [663, 240] on li "Australian Qualification" at bounding box center [697, 239] width 79 height 21
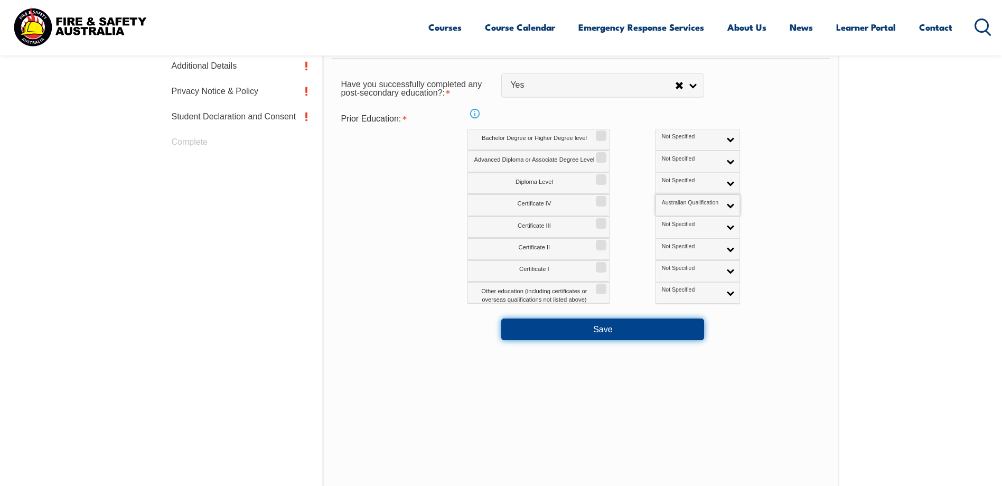
click at [603, 334] on button "Save" at bounding box center [602, 329] width 203 height 21
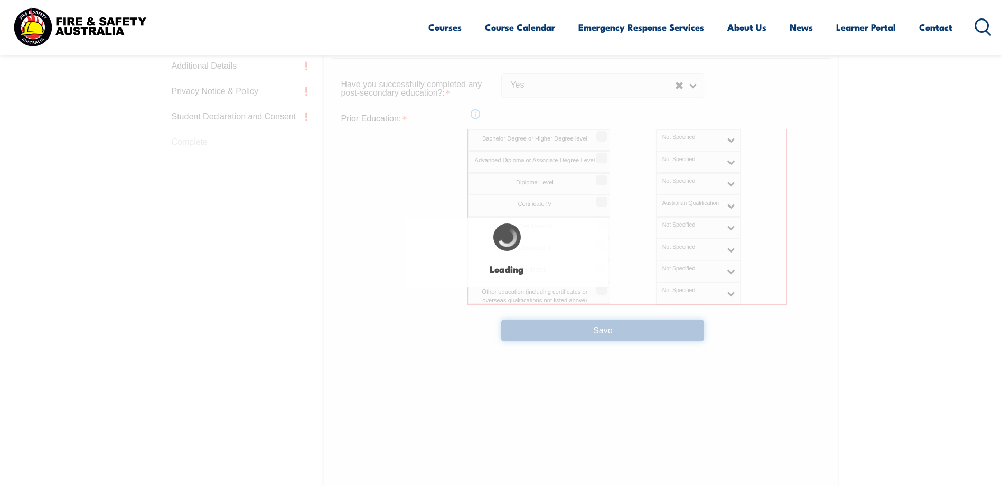
select select "false"
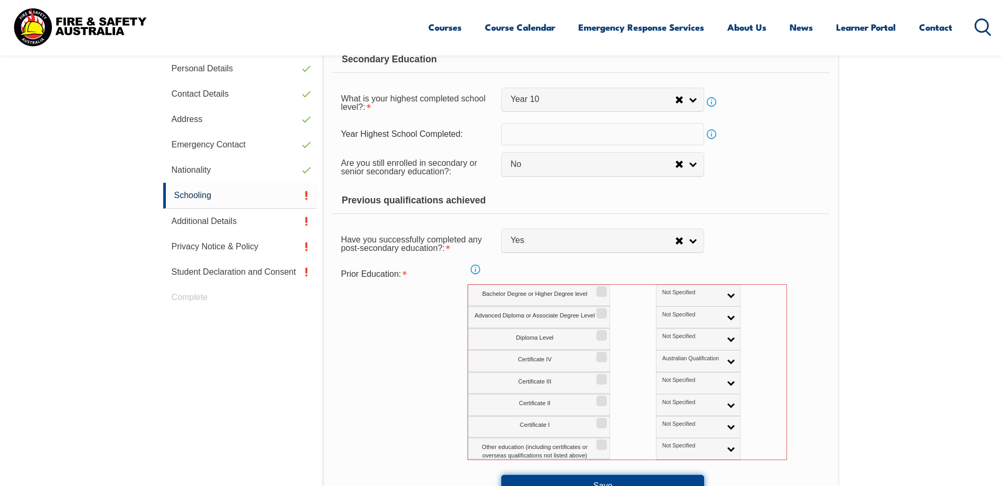
scroll to position [397, 0]
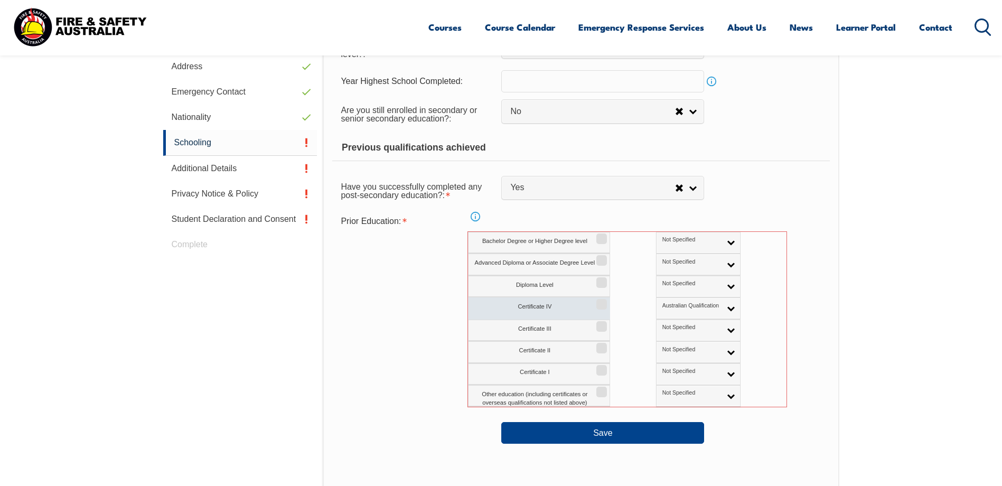
click at [602, 301] on input "Certificate IV" at bounding box center [600, 300] width 6 height 1
checkbox input "true"
click at [680, 307] on link "Australian Qualification" at bounding box center [698, 308] width 85 height 22
click at [659, 341] on li "Australian Qualification" at bounding box center [698, 342] width 79 height 21
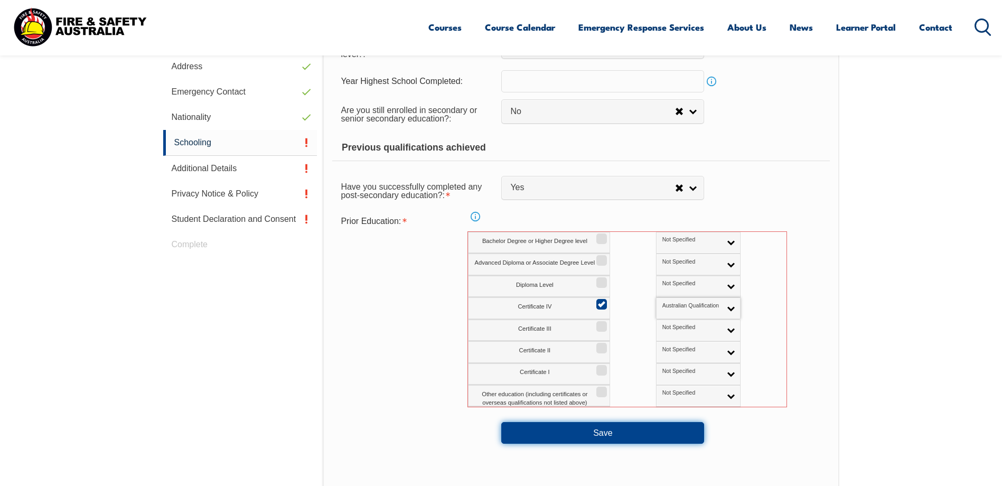
click at [630, 432] on button "Save" at bounding box center [602, 432] width 203 height 21
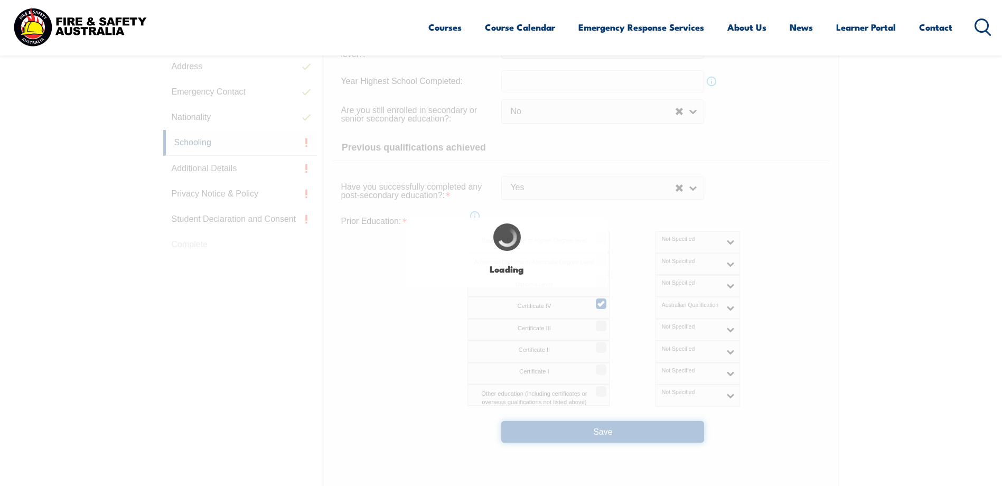
select select "false"
select select "true"
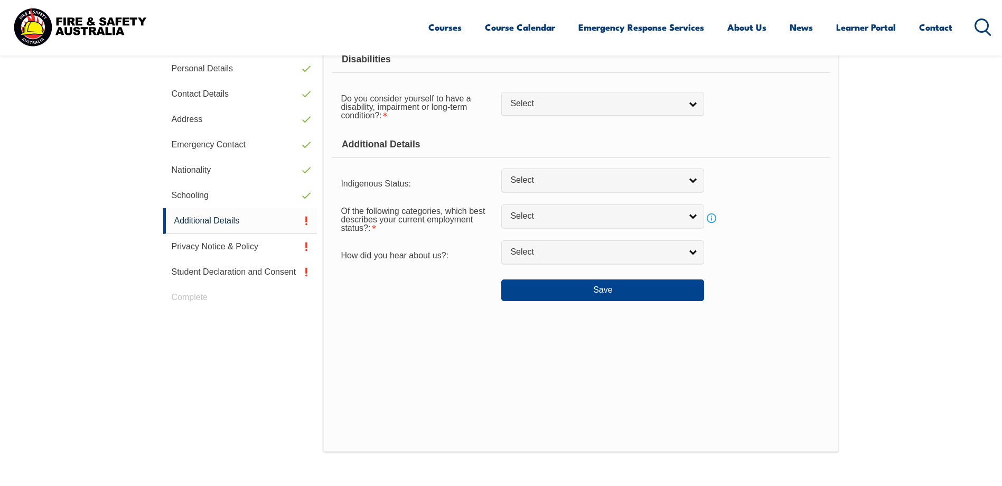
scroll to position [288, 0]
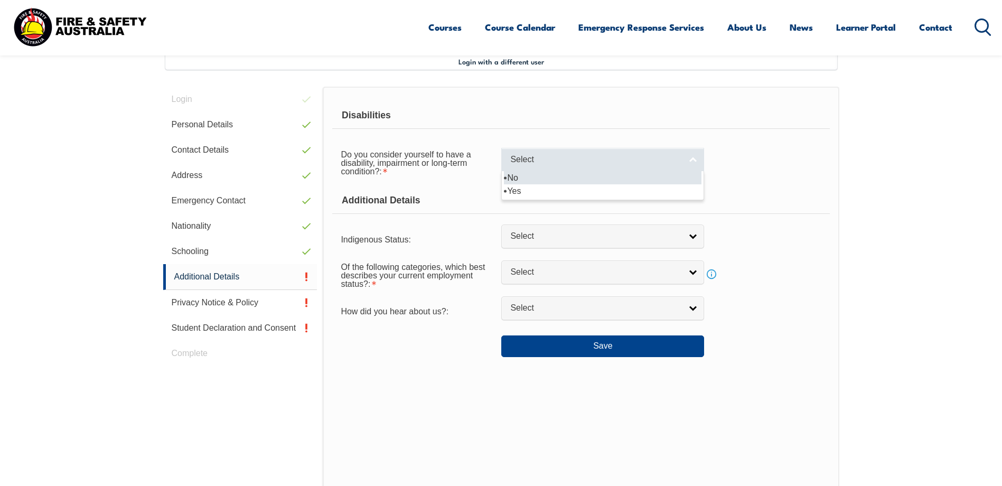
click at [695, 165] on link "Select" at bounding box center [602, 160] width 203 height 24
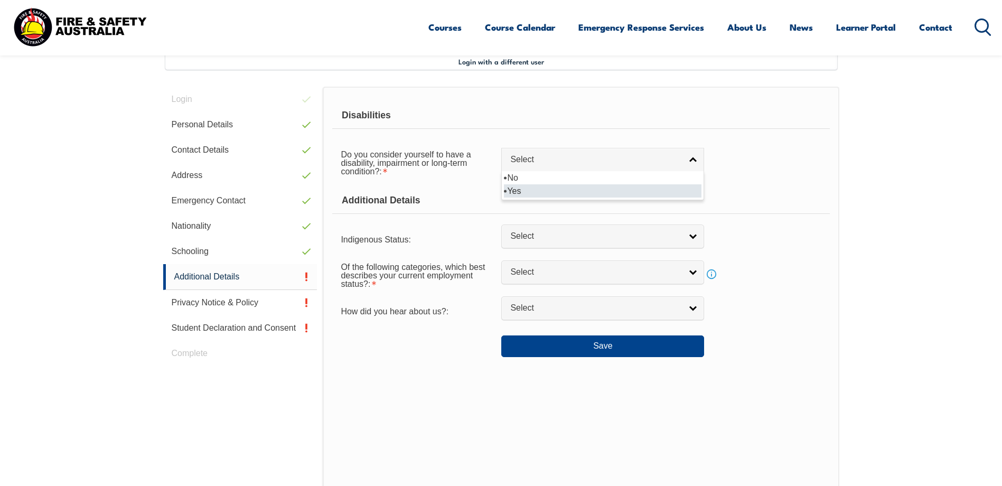
click at [579, 189] on li "Yes" at bounding box center [603, 190] width 198 height 13
select select "true"
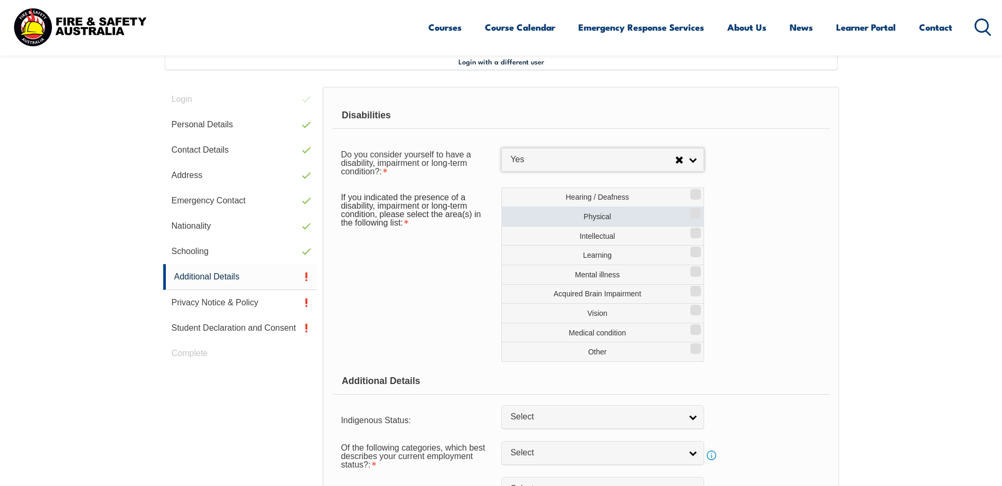
click at [697, 210] on input "Physical" at bounding box center [694, 209] width 6 height 1
checkbox input "true"
click at [467, 339] on div "If you indicated the presence of a disability, impairment or long-term conditio…" at bounding box center [580, 275] width 497 height 174
click at [780, 272] on div "If you indicated the presence of a disability, impairment or long-term conditio…" at bounding box center [580, 275] width 497 height 174
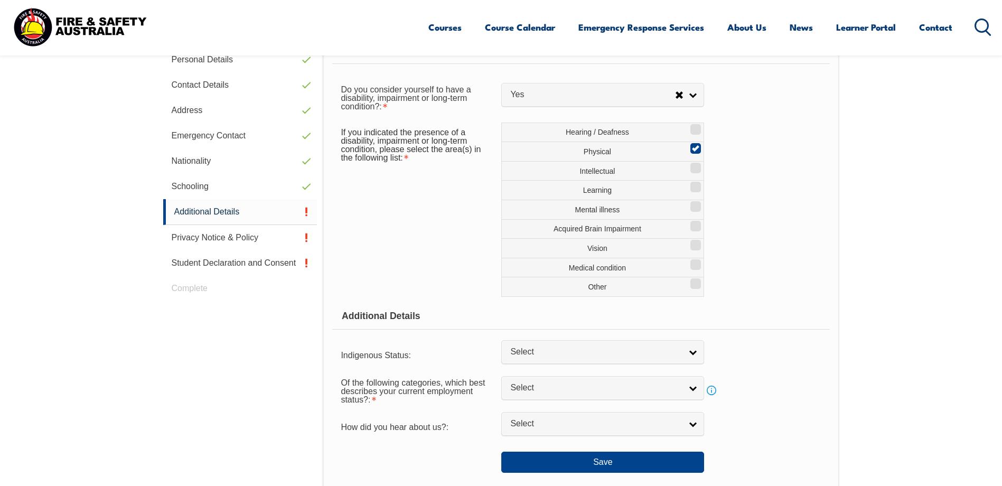
scroll to position [446, 0]
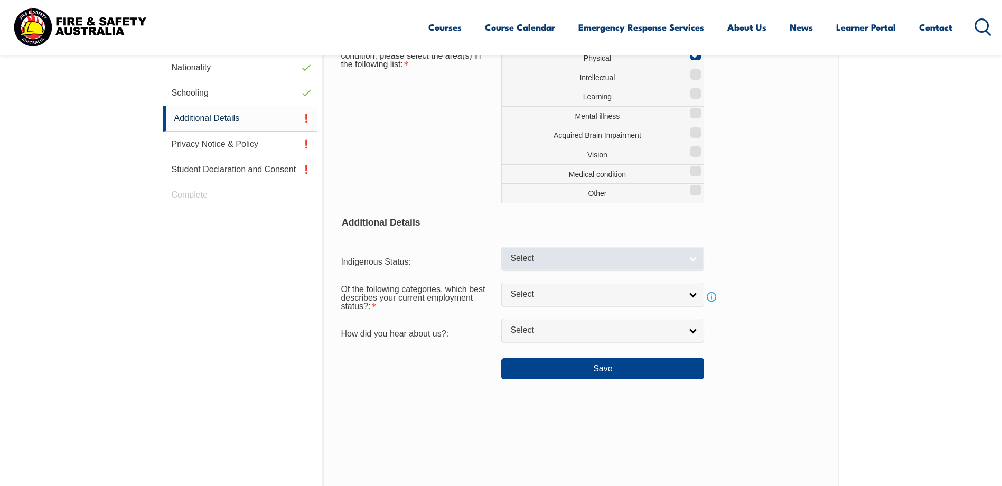
click at [696, 261] on link "Select" at bounding box center [602, 259] width 203 height 24
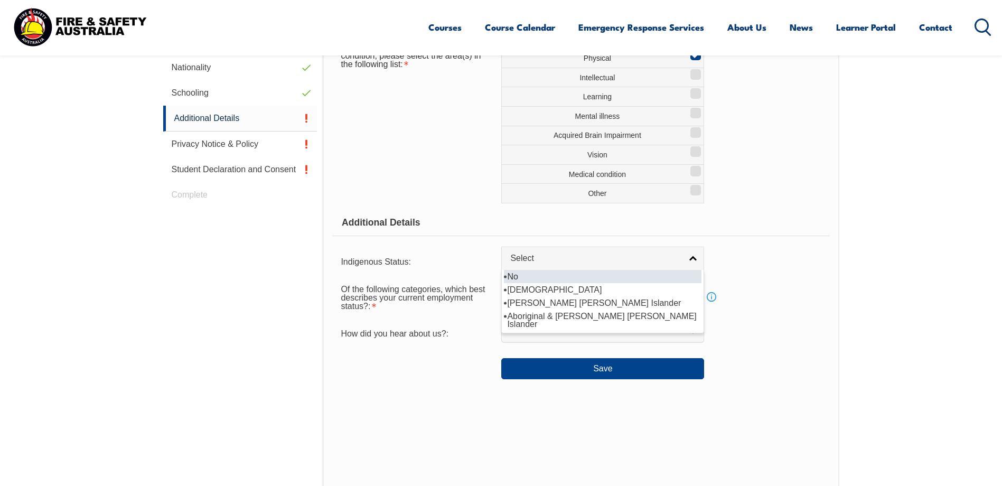
click at [517, 276] on li "No" at bounding box center [603, 276] width 198 height 13
select select "4"
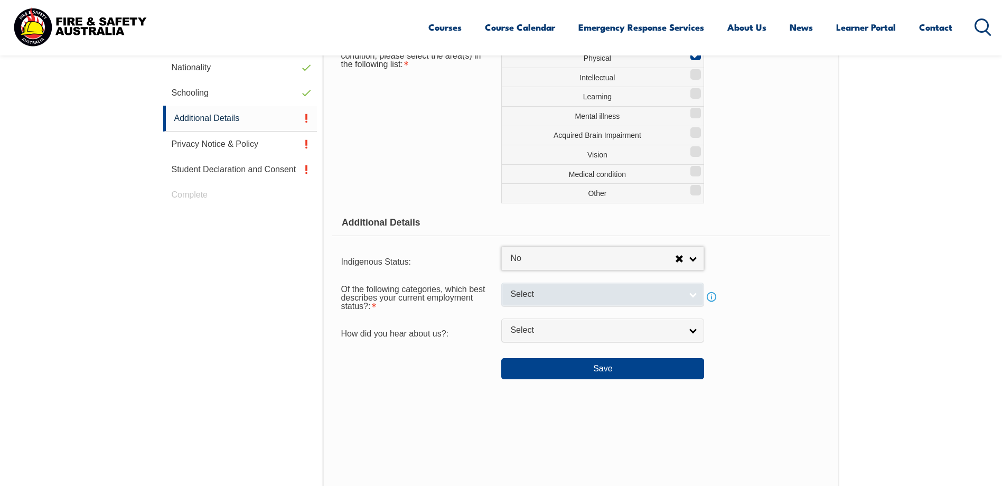
click at [694, 296] on link "Select" at bounding box center [602, 295] width 203 height 24
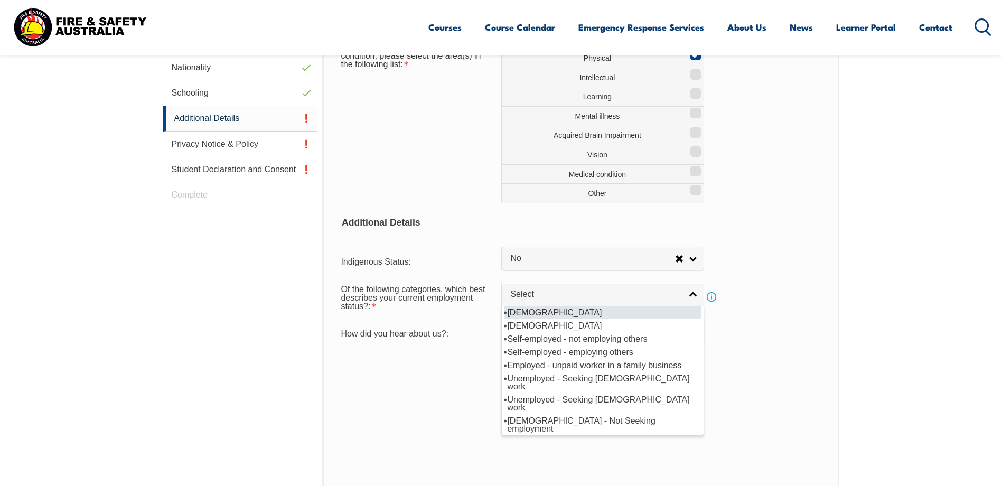
click at [597, 313] on li "Full-time employee" at bounding box center [603, 312] width 198 height 13
select select "1"
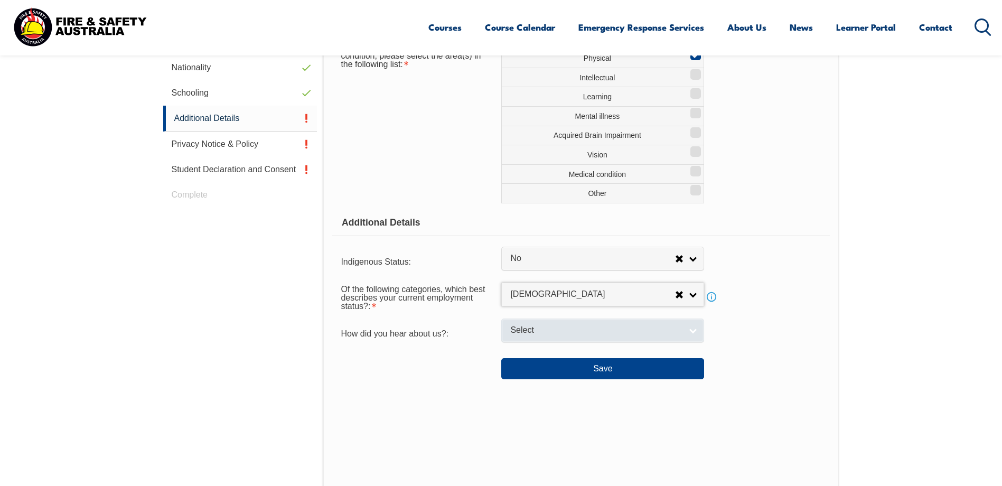
click at [697, 332] on link "Select" at bounding box center [602, 331] width 203 height 24
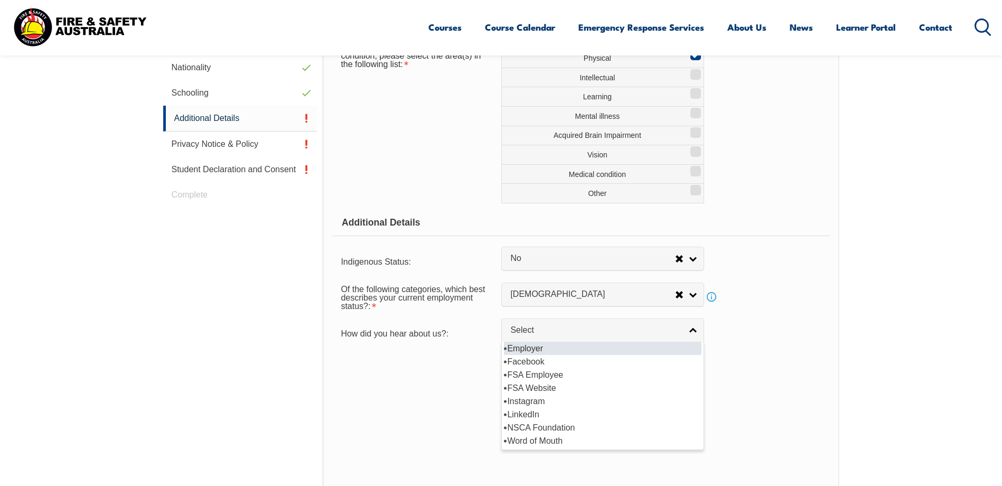
click at [619, 347] on li "Employer" at bounding box center [603, 348] width 198 height 13
select select "8019"
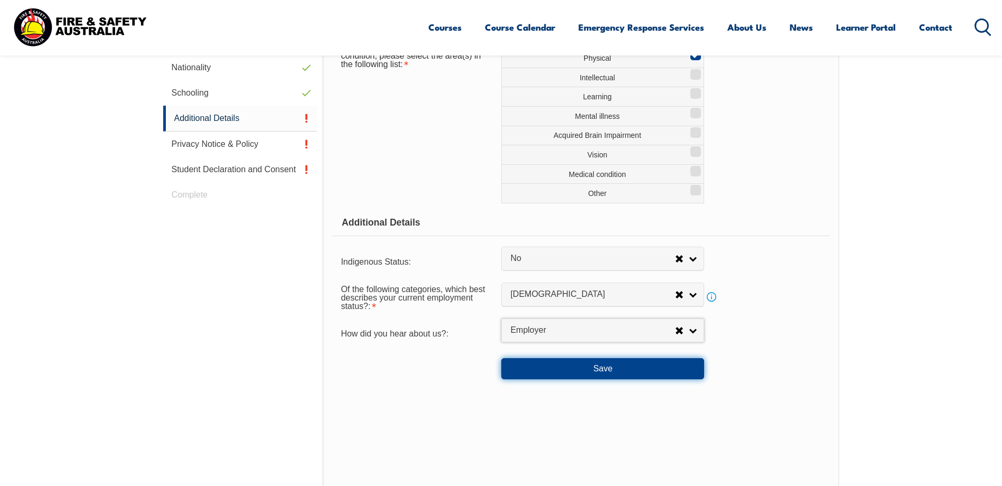
click at [615, 371] on button "Save" at bounding box center [602, 368] width 203 height 21
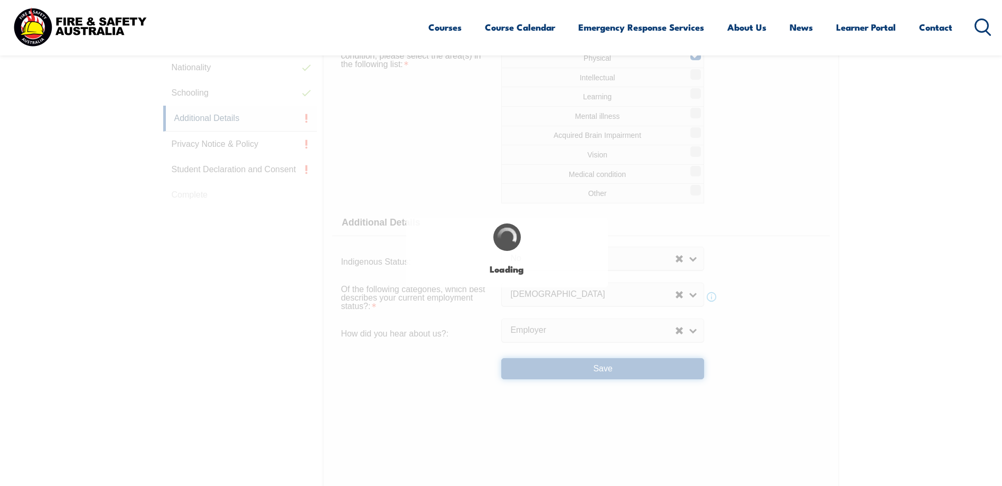
select select "true"
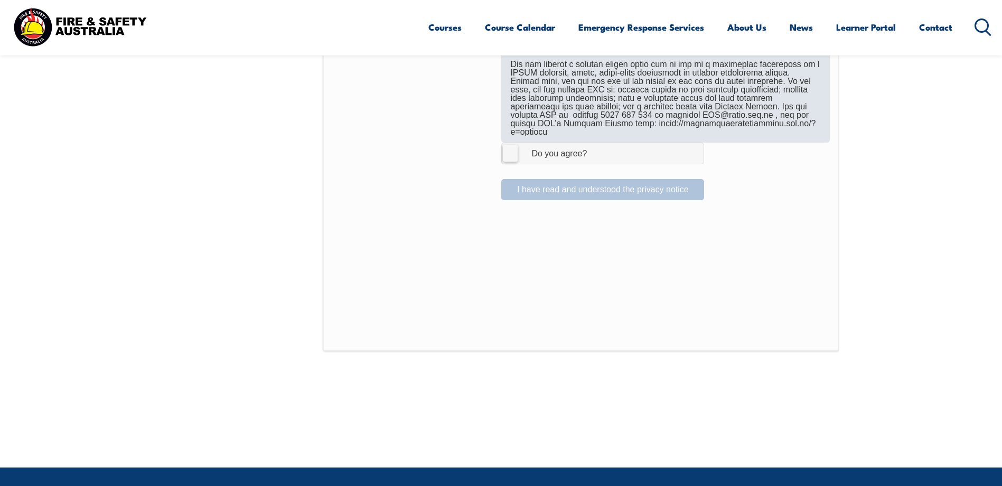
scroll to position [605, 0]
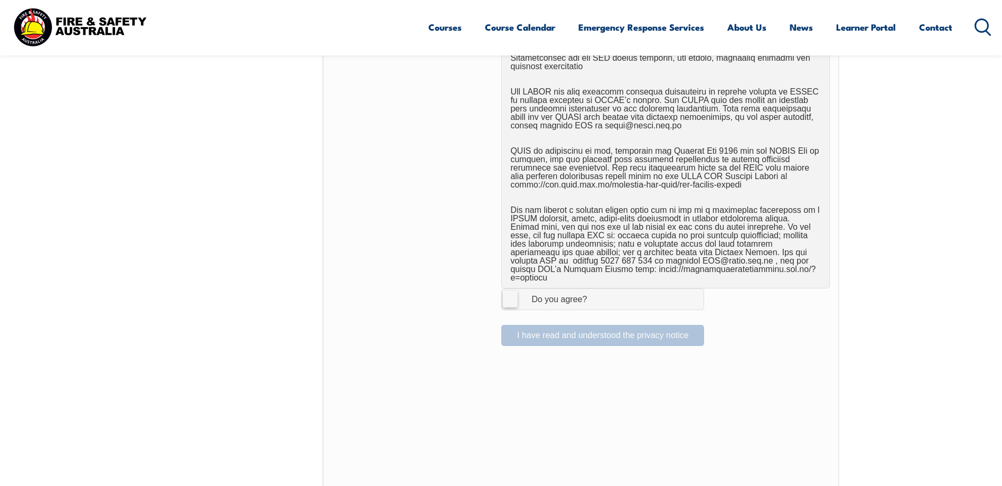
click at [508, 292] on label "I Agree Do you agree?" at bounding box center [602, 298] width 203 height 21
click at [595, 292] on input "I Agree Do you agree?" at bounding box center [604, 299] width 18 height 20
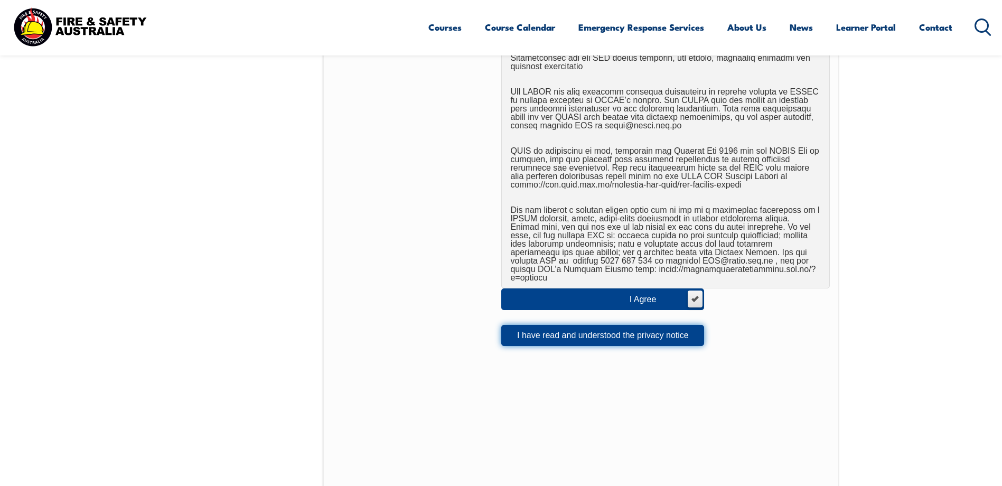
click at [560, 325] on button "I have read and understood the privacy notice" at bounding box center [602, 335] width 203 height 21
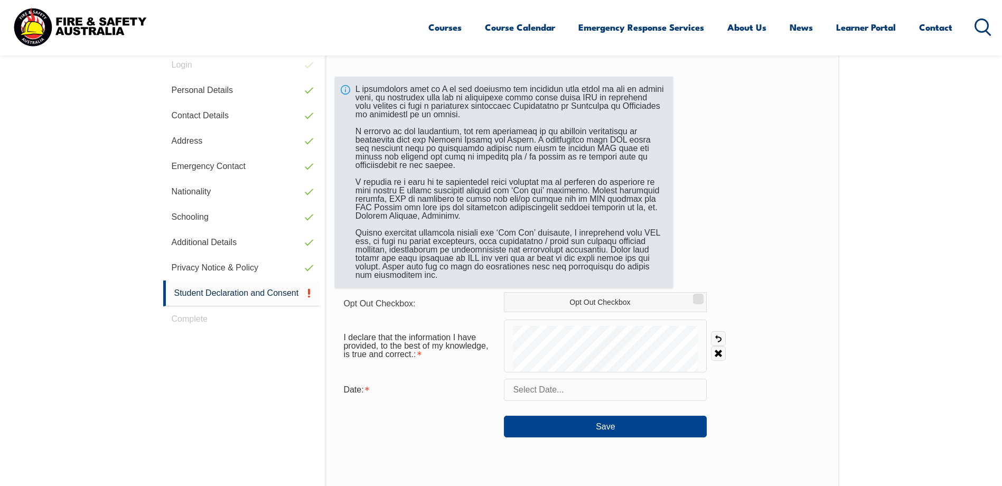
scroll to position [341, 0]
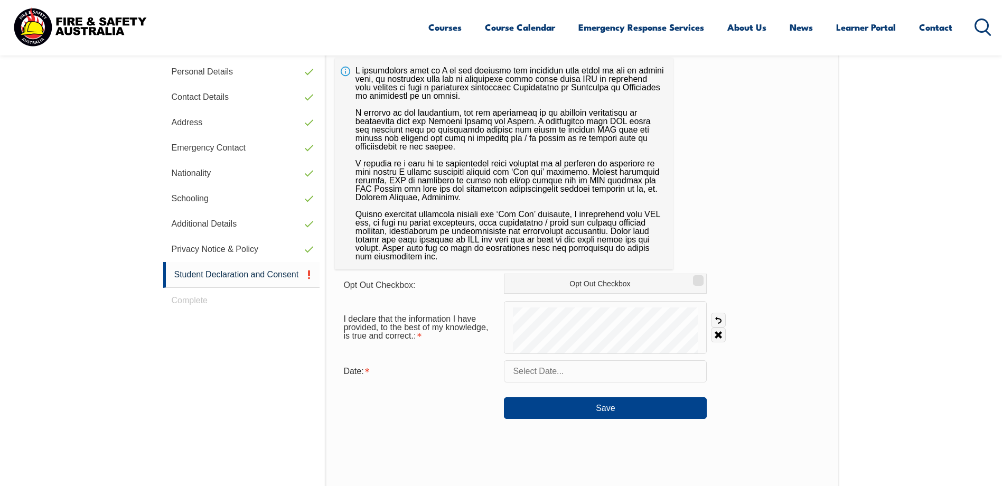
click at [541, 377] on input "text" at bounding box center [605, 371] width 203 height 22
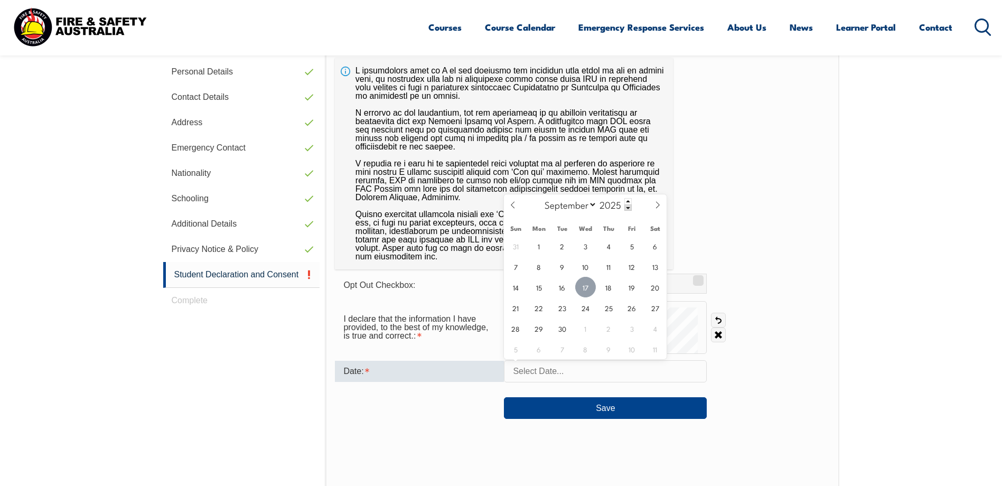
click at [587, 289] on span "17" at bounding box center [585, 287] width 21 height 21
type input "September 17, 2025"
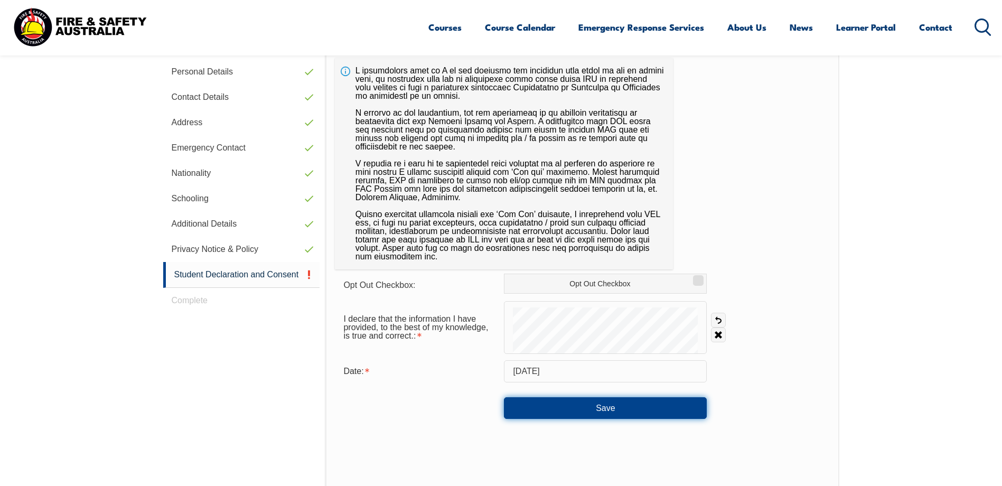
click at [593, 404] on button "Save" at bounding box center [605, 407] width 203 height 21
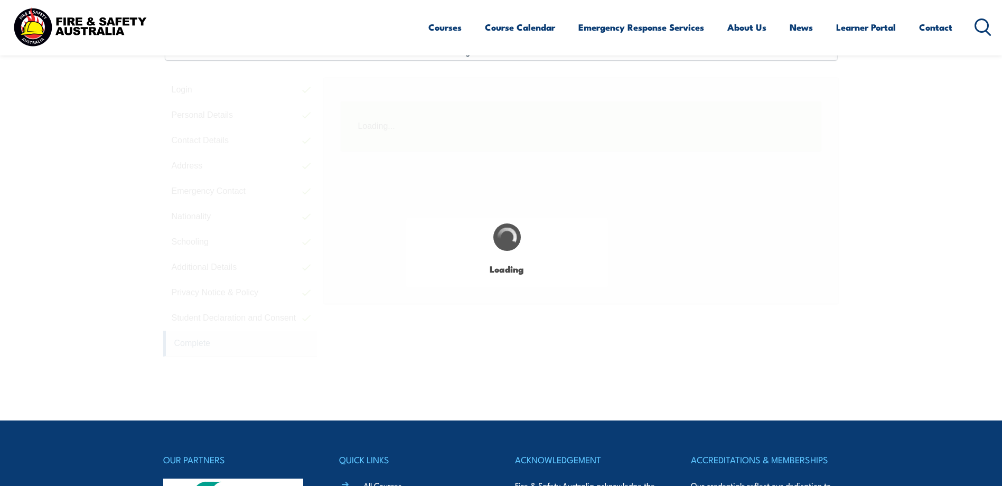
scroll to position [288, 0]
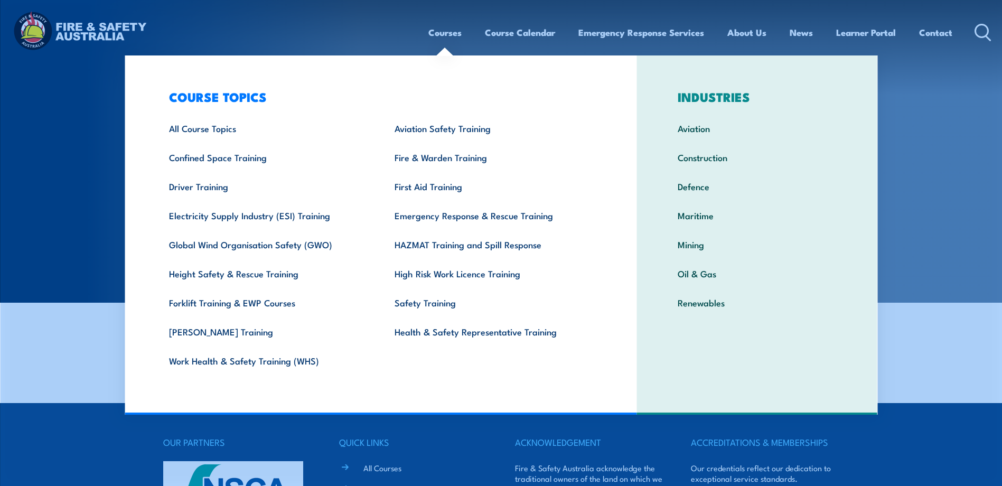
click at [447, 36] on link "Courses" at bounding box center [444, 32] width 33 height 28
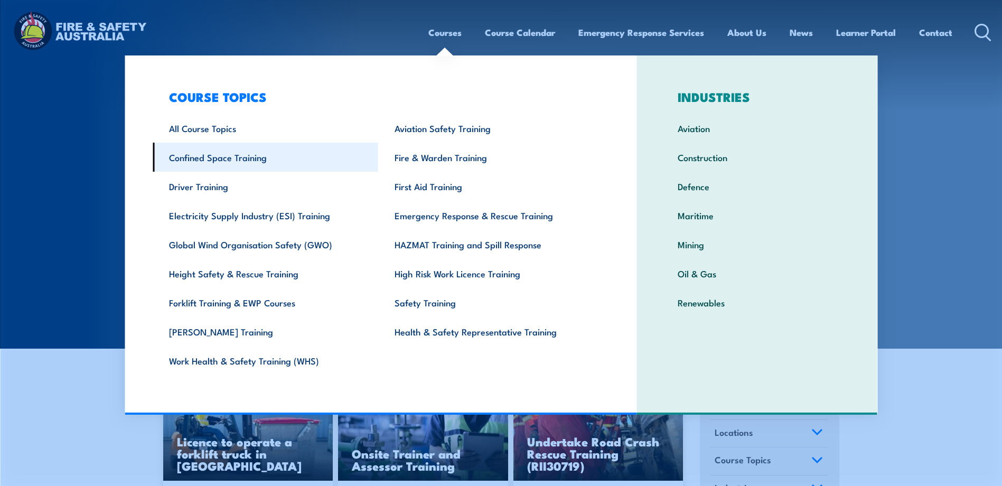
click at [260, 162] on link "Confined Space Training" at bounding box center [266, 157] width 226 height 29
